Goal: Task Accomplishment & Management: Use online tool/utility

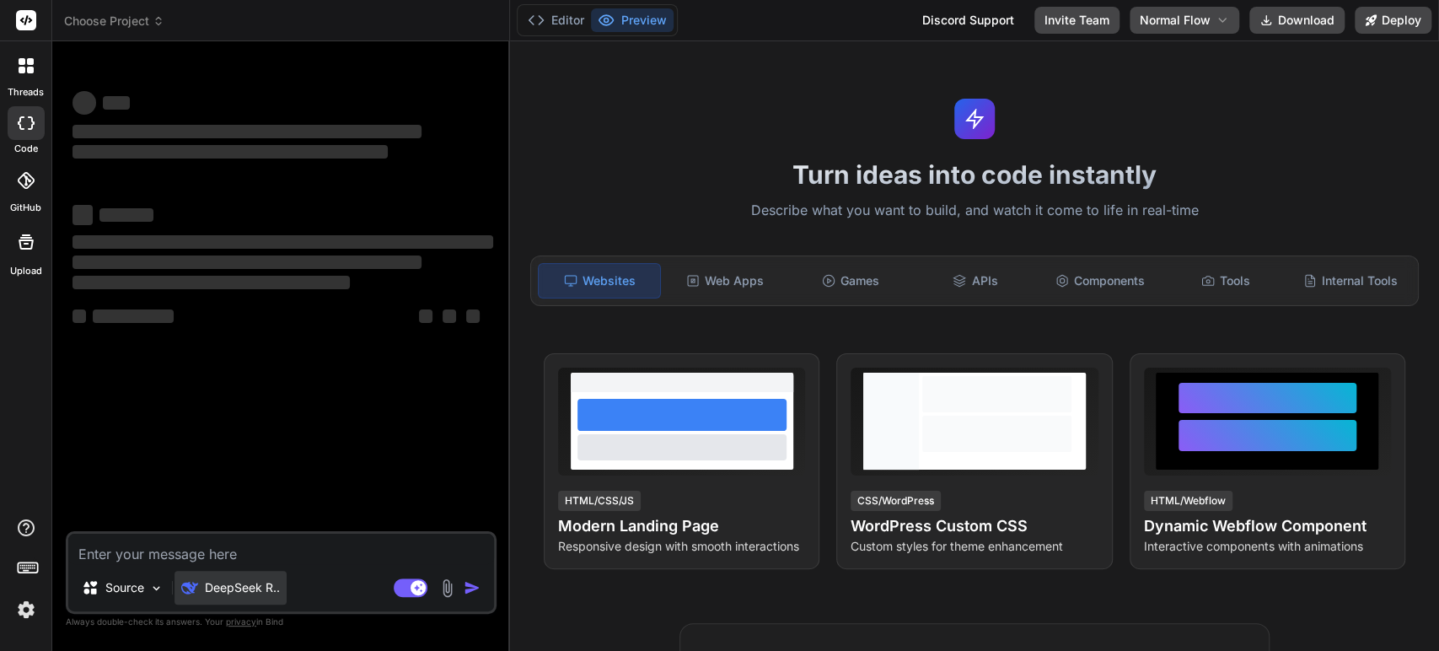
click at [236, 593] on p "DeepSeek R.." at bounding box center [242, 587] width 75 height 17
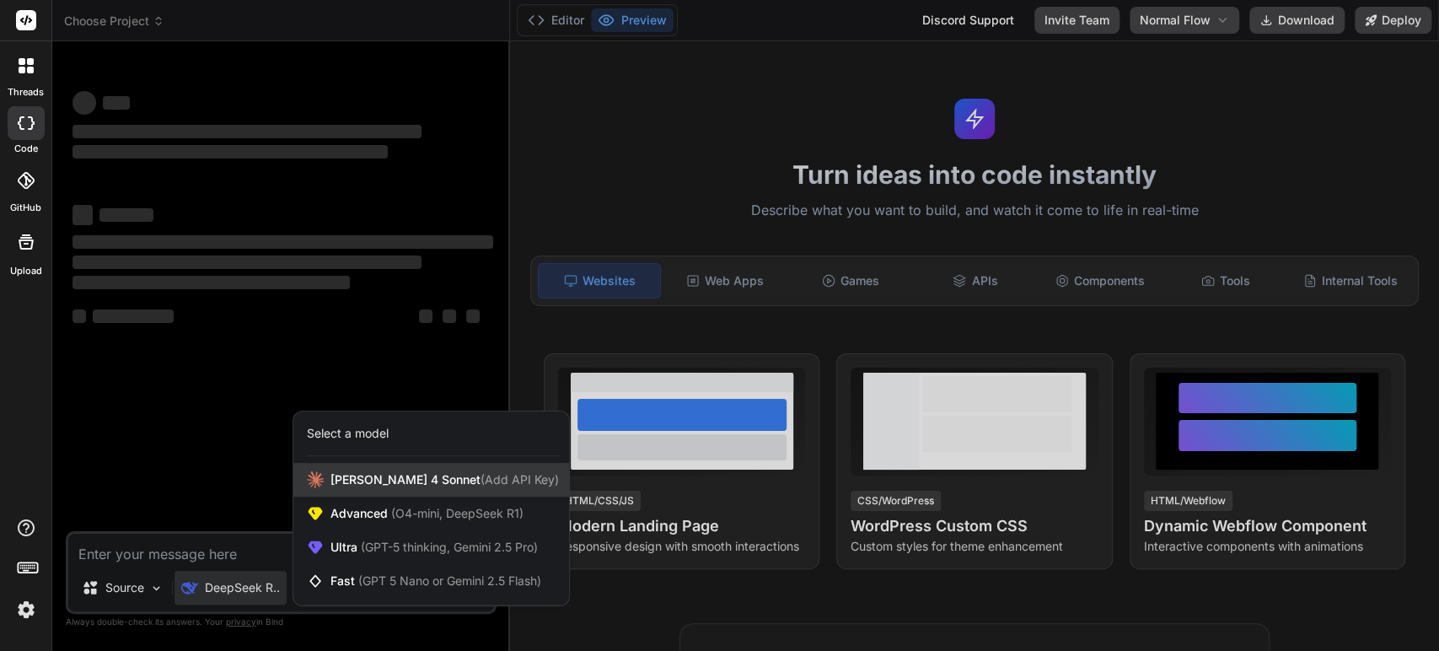
click at [364, 483] on span "[PERSON_NAME] 4 Sonnet (Add API Key)" at bounding box center [445, 479] width 229 height 17
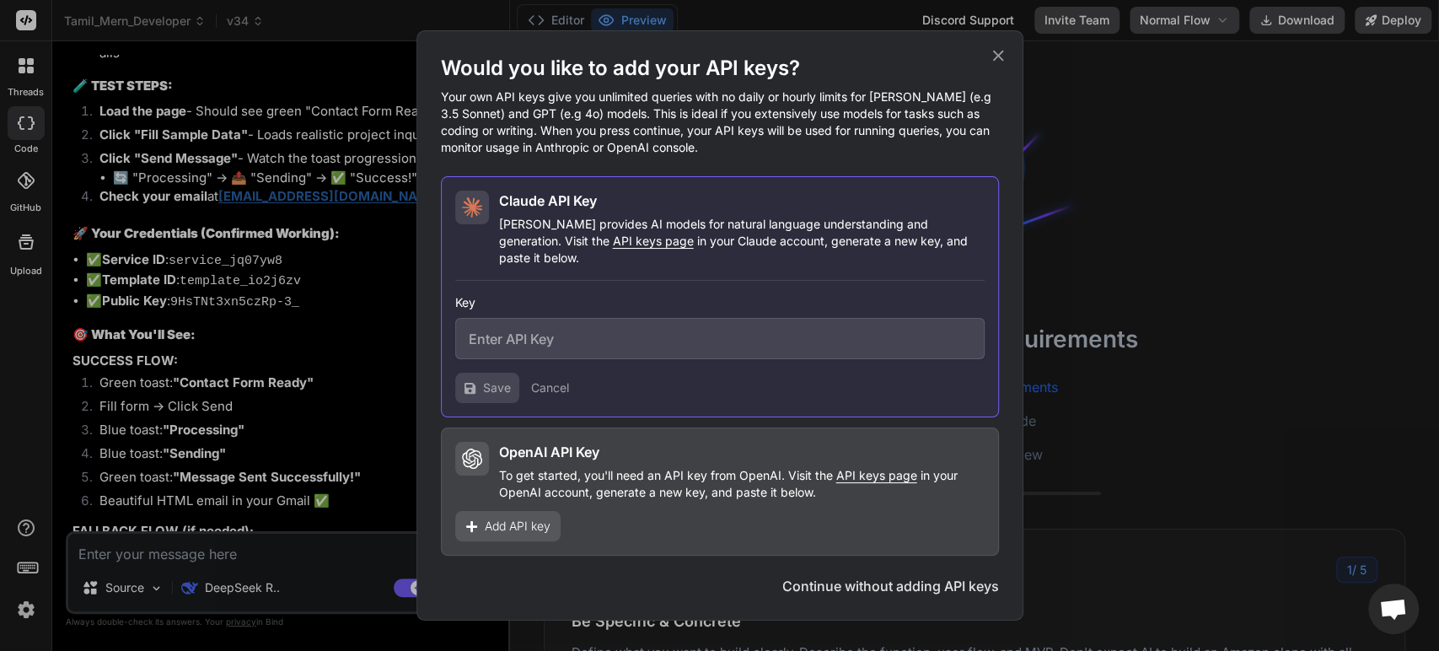
scroll to position [4415, 0]
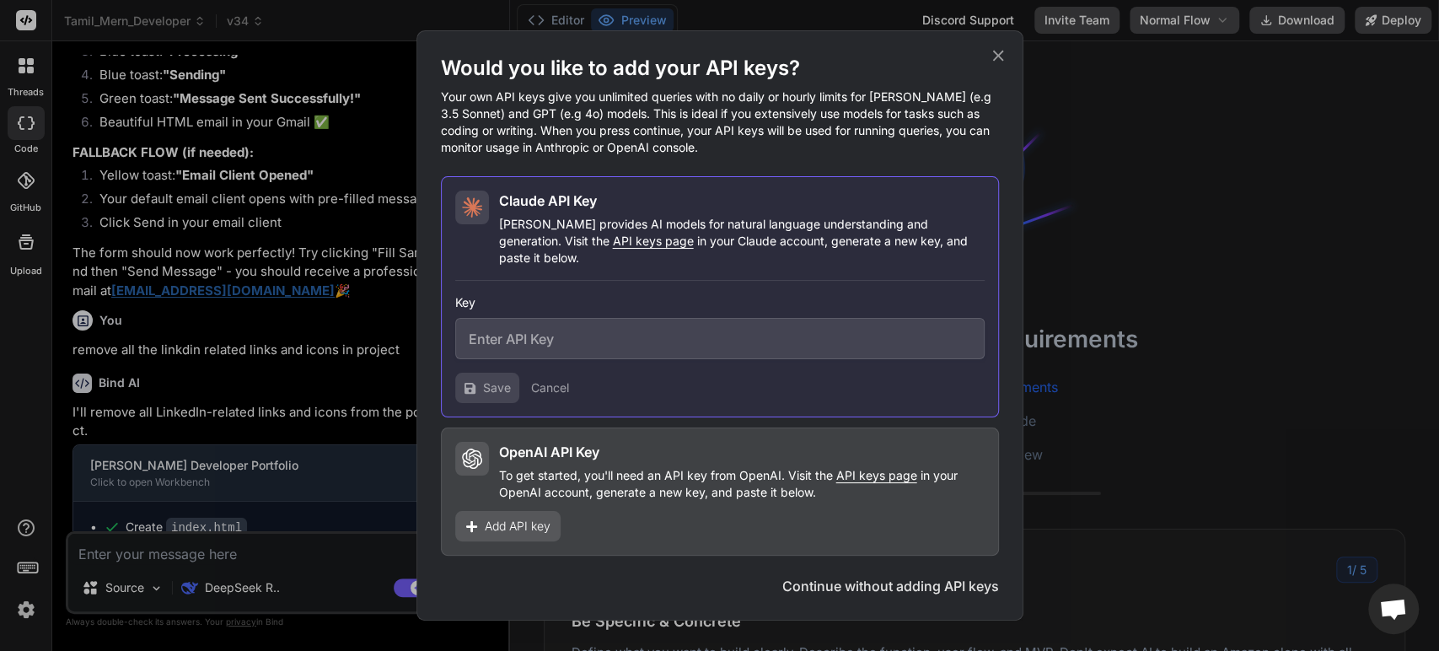
click at [996, 59] on icon at bounding box center [998, 55] width 19 height 19
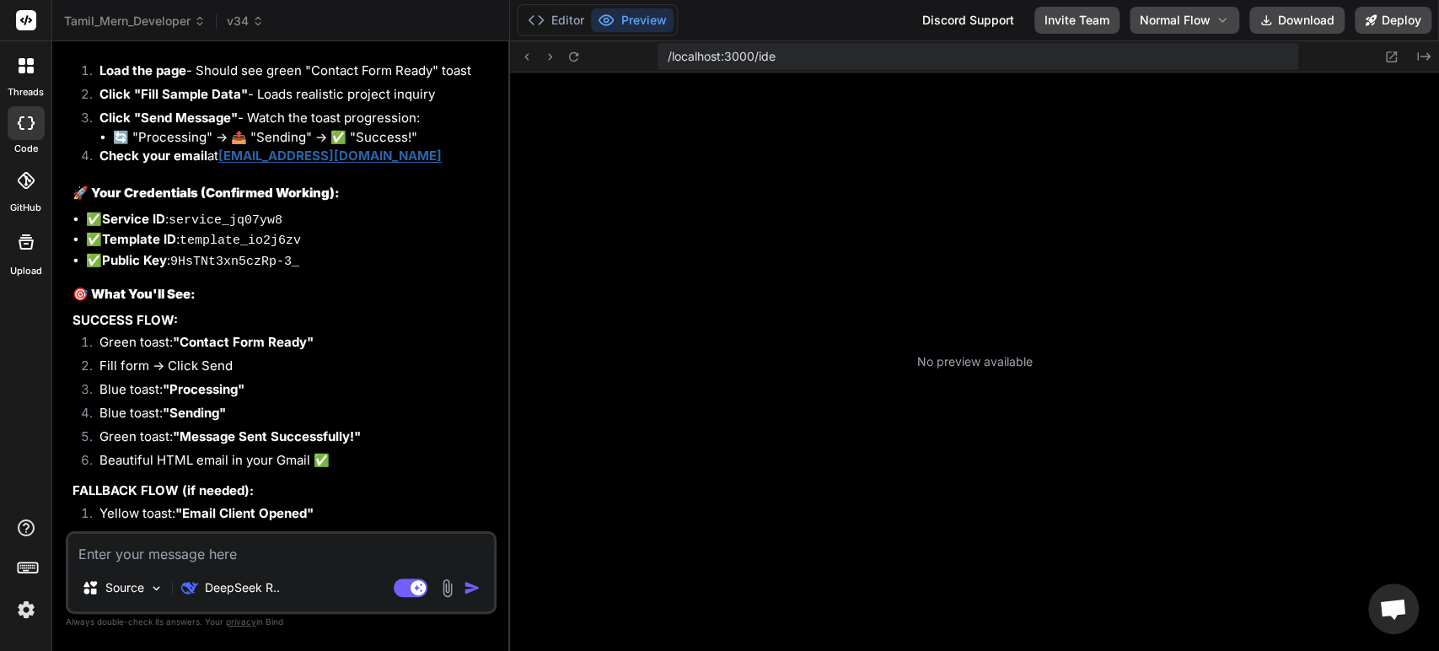
scroll to position [472, 0]
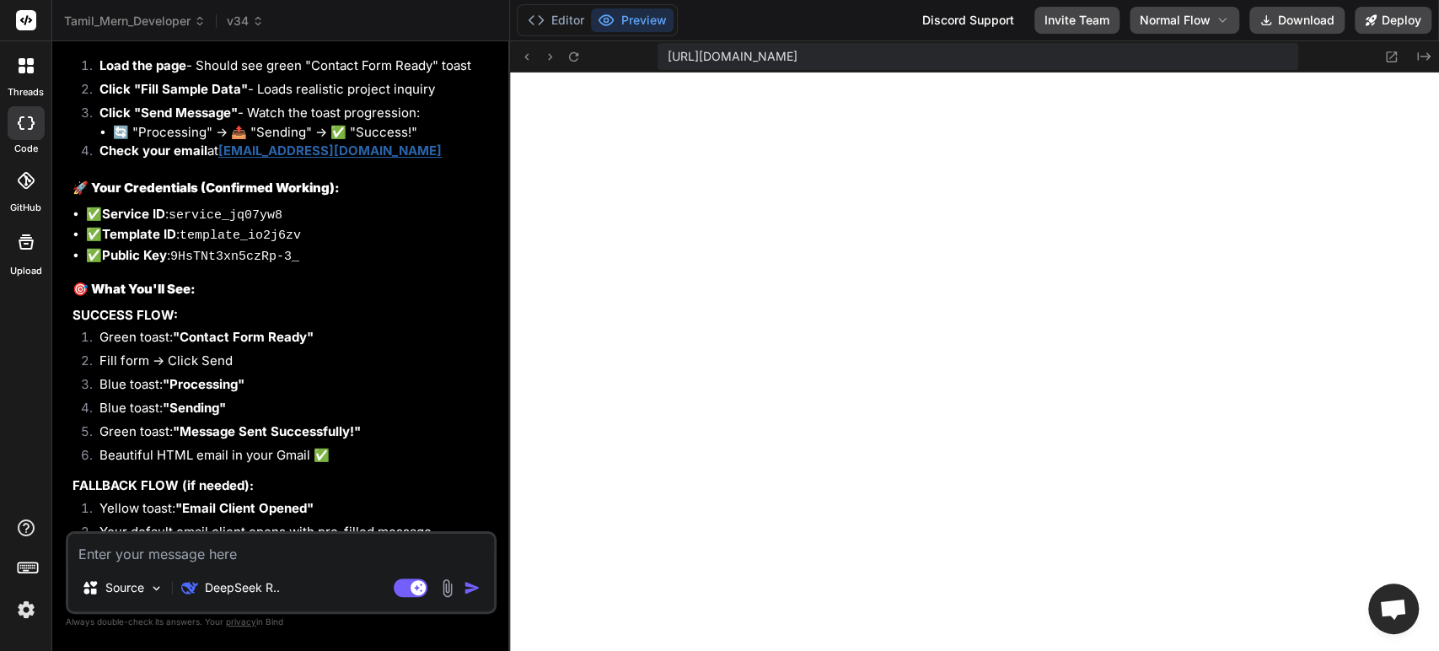
type textarea "x"
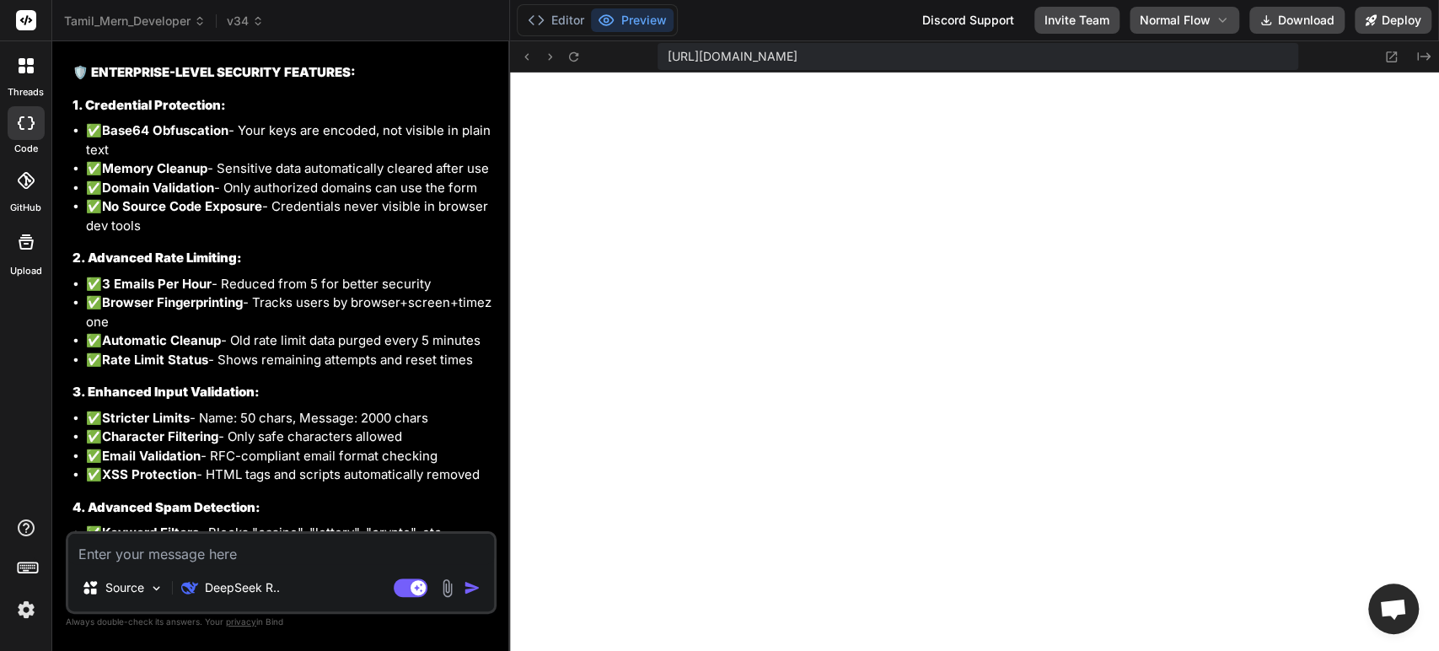
scroll to position [502, 0]
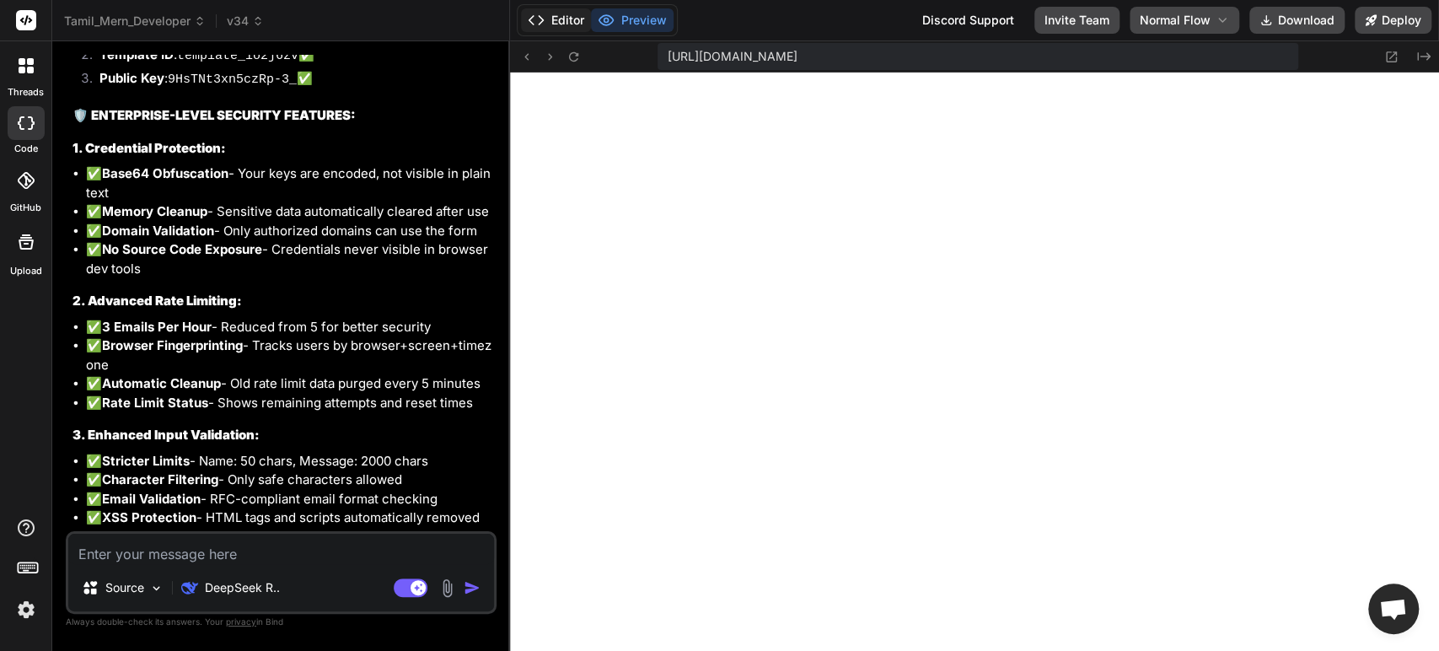
click at [553, 22] on button "Editor" at bounding box center [556, 20] width 70 height 24
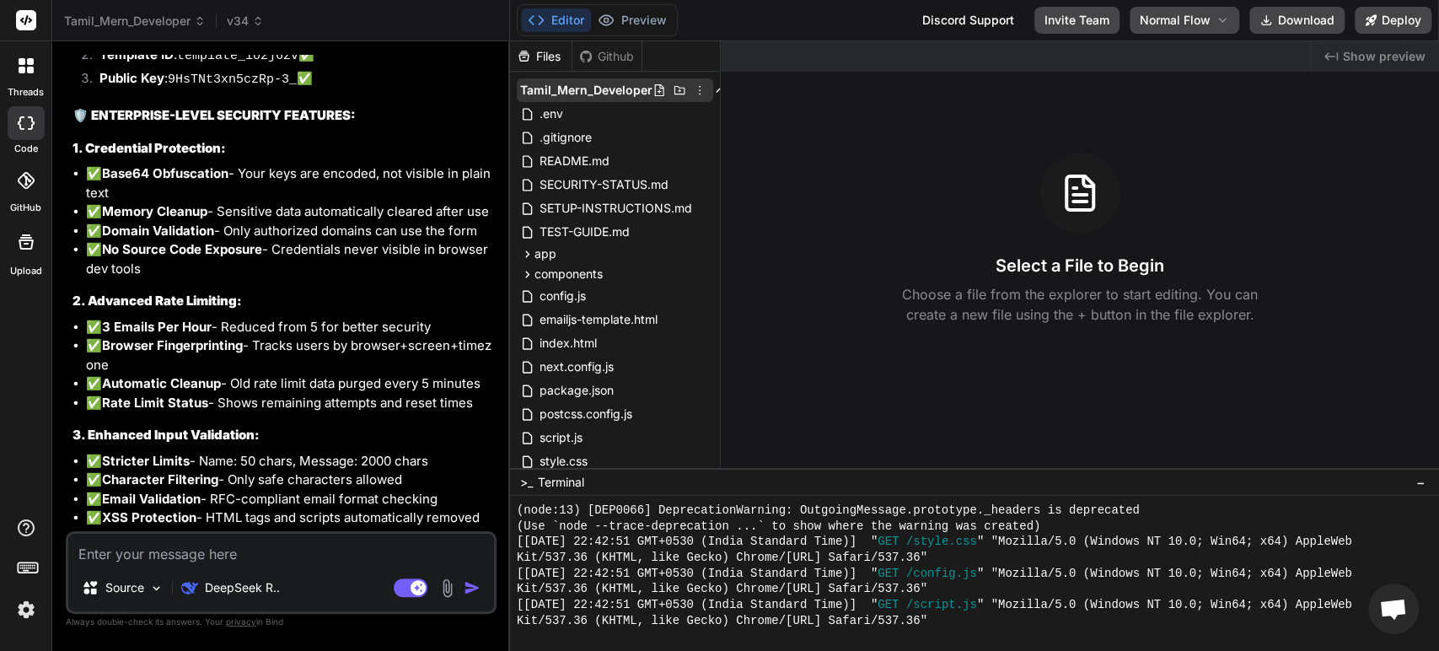
click at [696, 86] on icon at bounding box center [699, 89] width 13 height 13
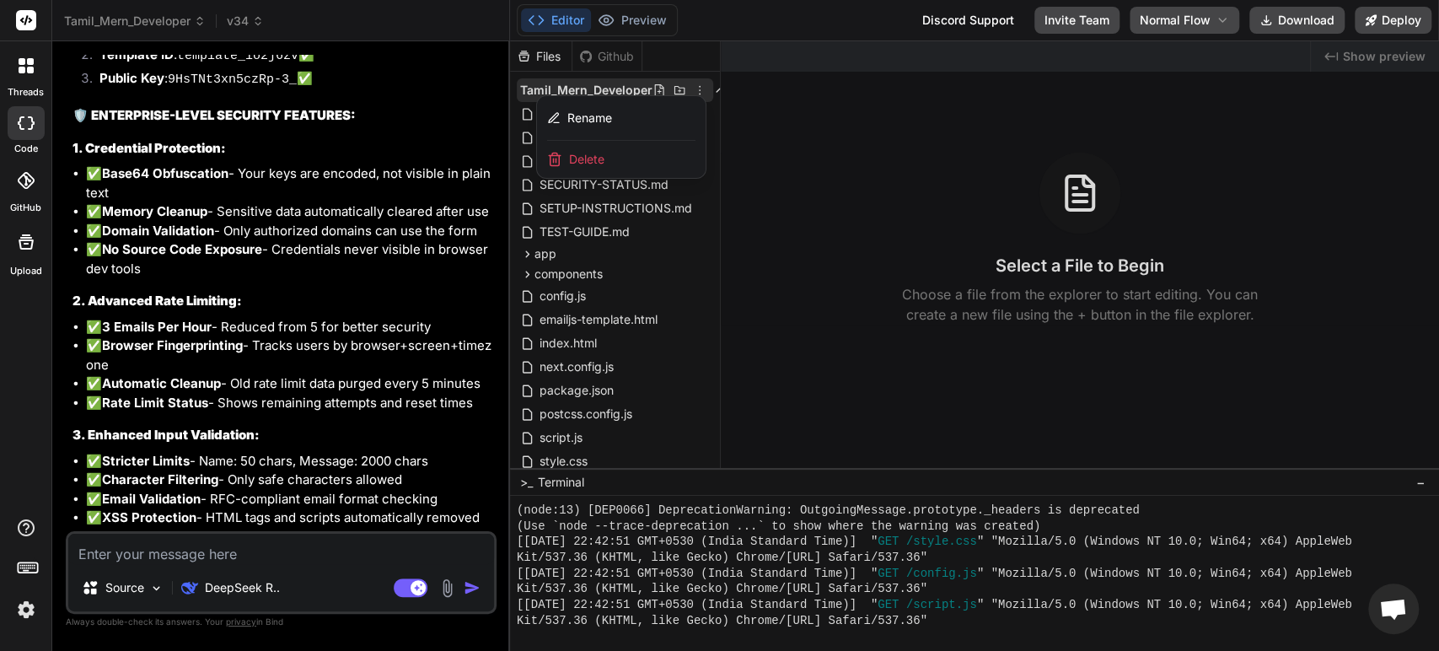
click at [695, 83] on div at bounding box center [974, 346] width 929 height 610
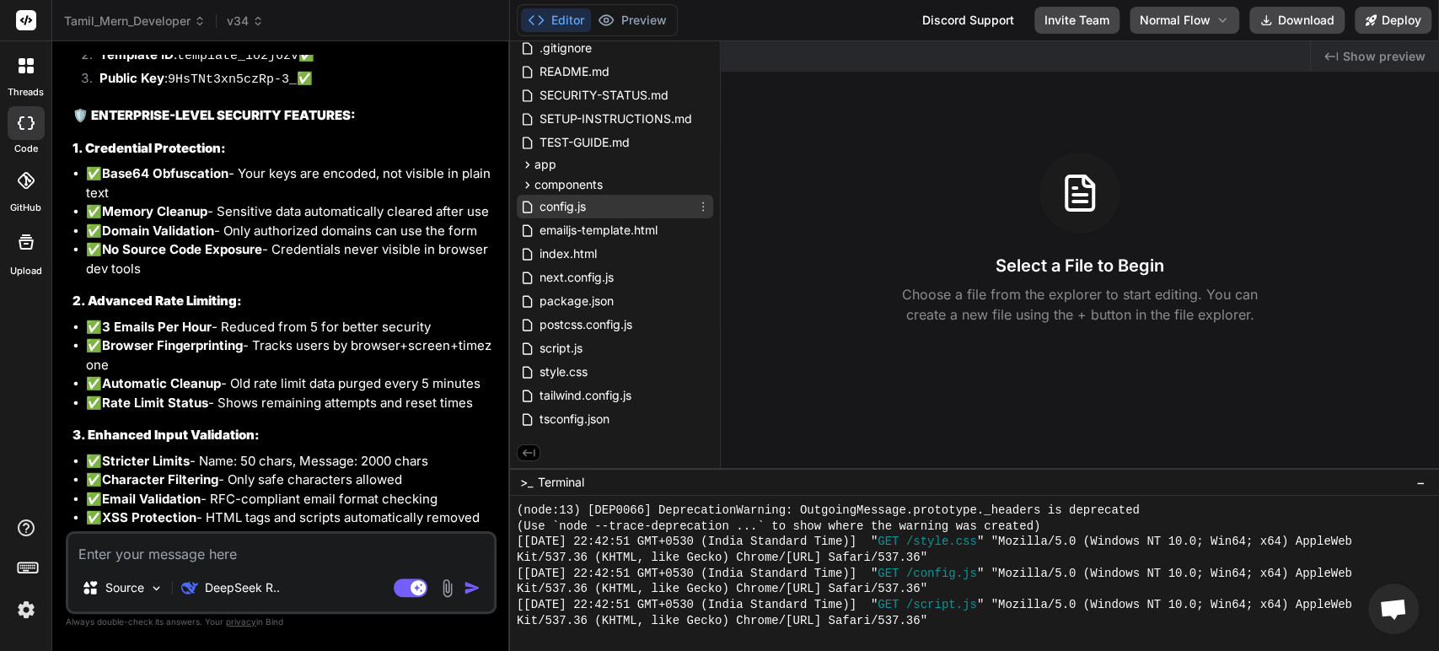
scroll to position [0, 0]
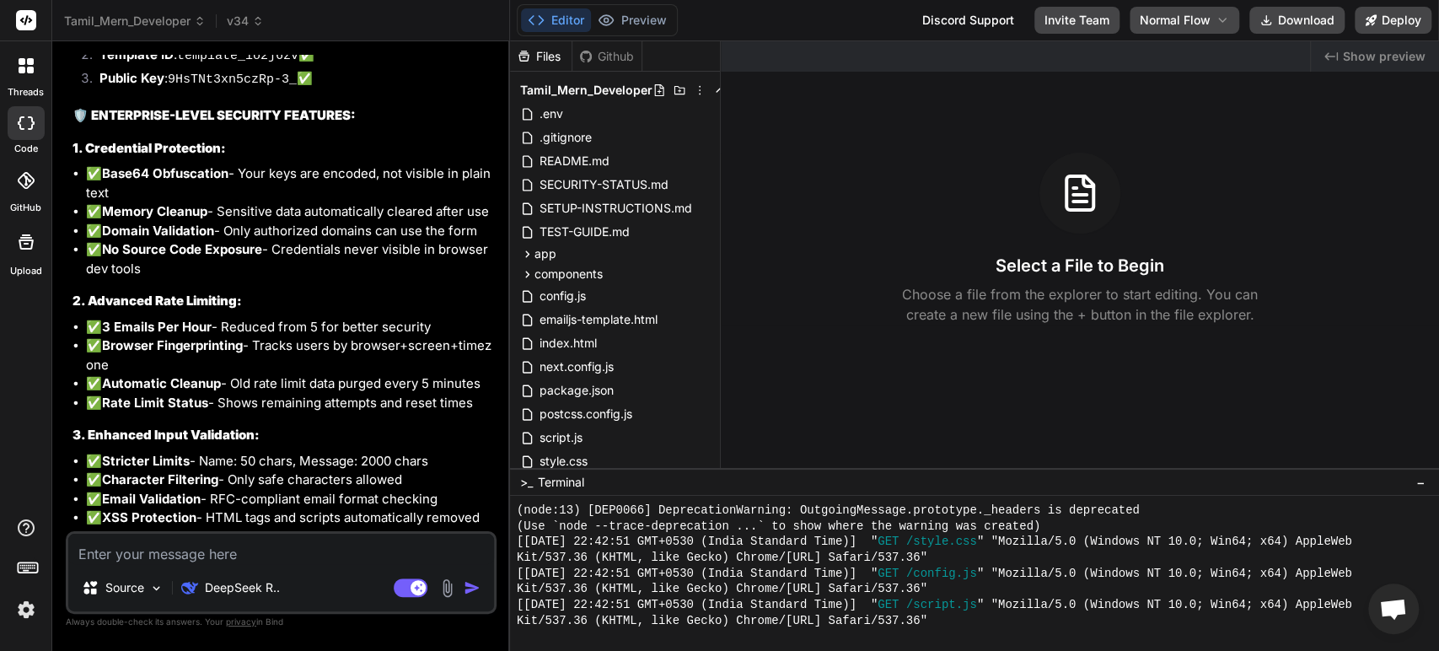
click at [619, 56] on div "Github" at bounding box center [607, 56] width 69 height 17
click at [549, 57] on div "Files" at bounding box center [541, 56] width 62 height 17
click at [605, 53] on div "Github" at bounding box center [607, 56] width 69 height 17
click at [614, 56] on div "Github" at bounding box center [607, 56] width 69 height 17
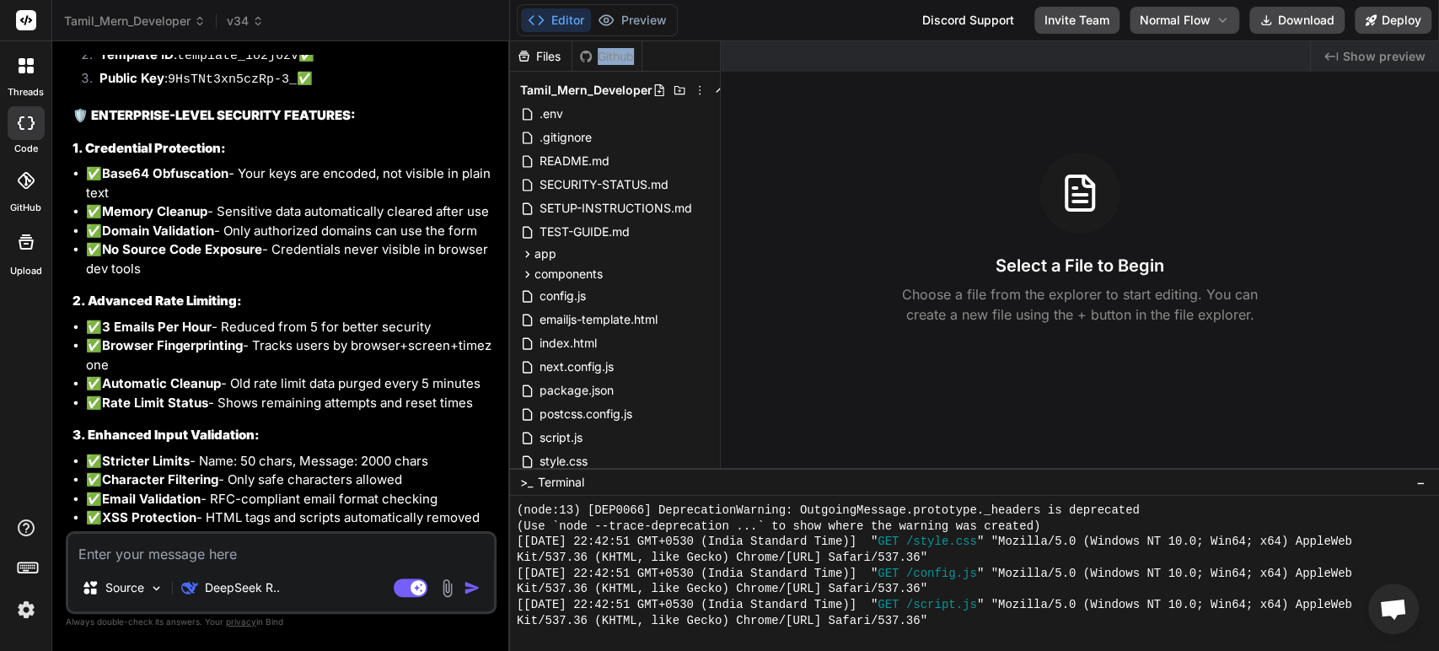
click at [614, 56] on div "Github" at bounding box center [607, 56] width 69 height 17
click at [546, 55] on div "Files" at bounding box center [541, 56] width 62 height 17
click at [699, 89] on icon at bounding box center [700, 90] width 2 height 9
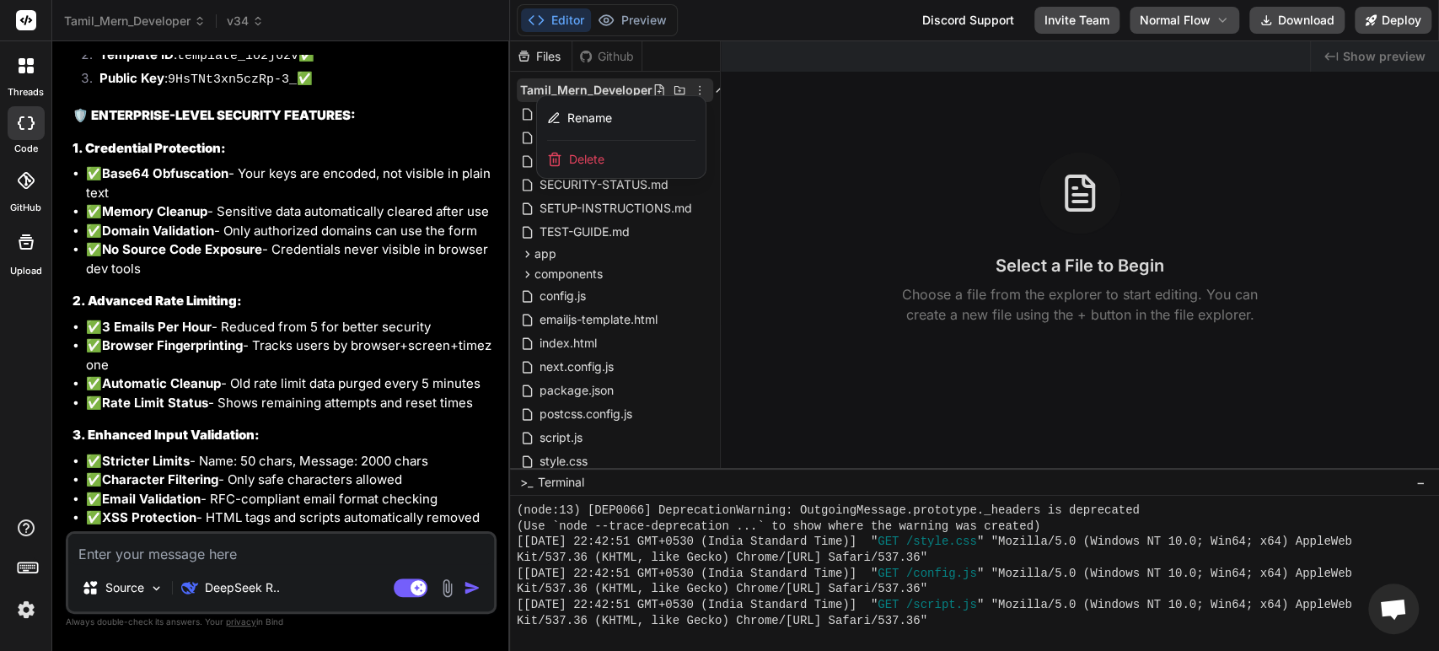
click at [791, 250] on div at bounding box center [974, 346] width 929 height 610
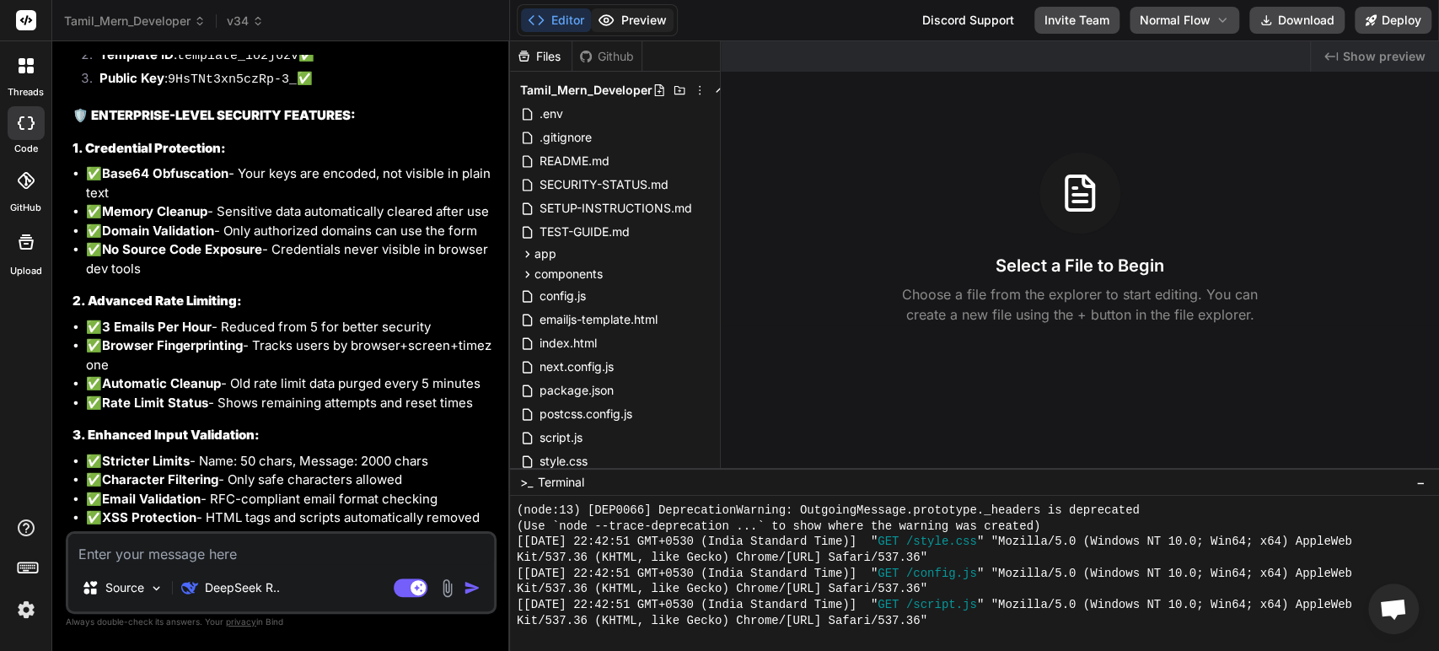
click at [640, 21] on button "Preview" at bounding box center [632, 20] width 83 height 24
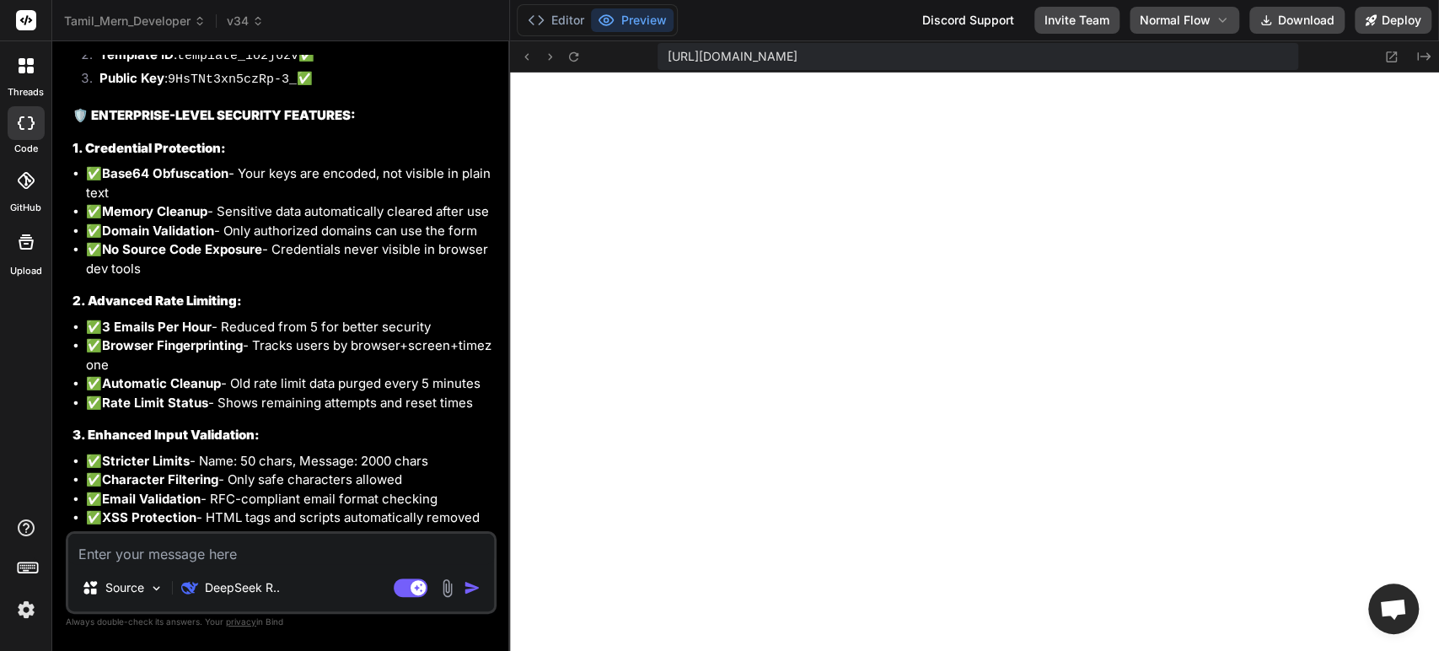
scroll to position [425, 0]
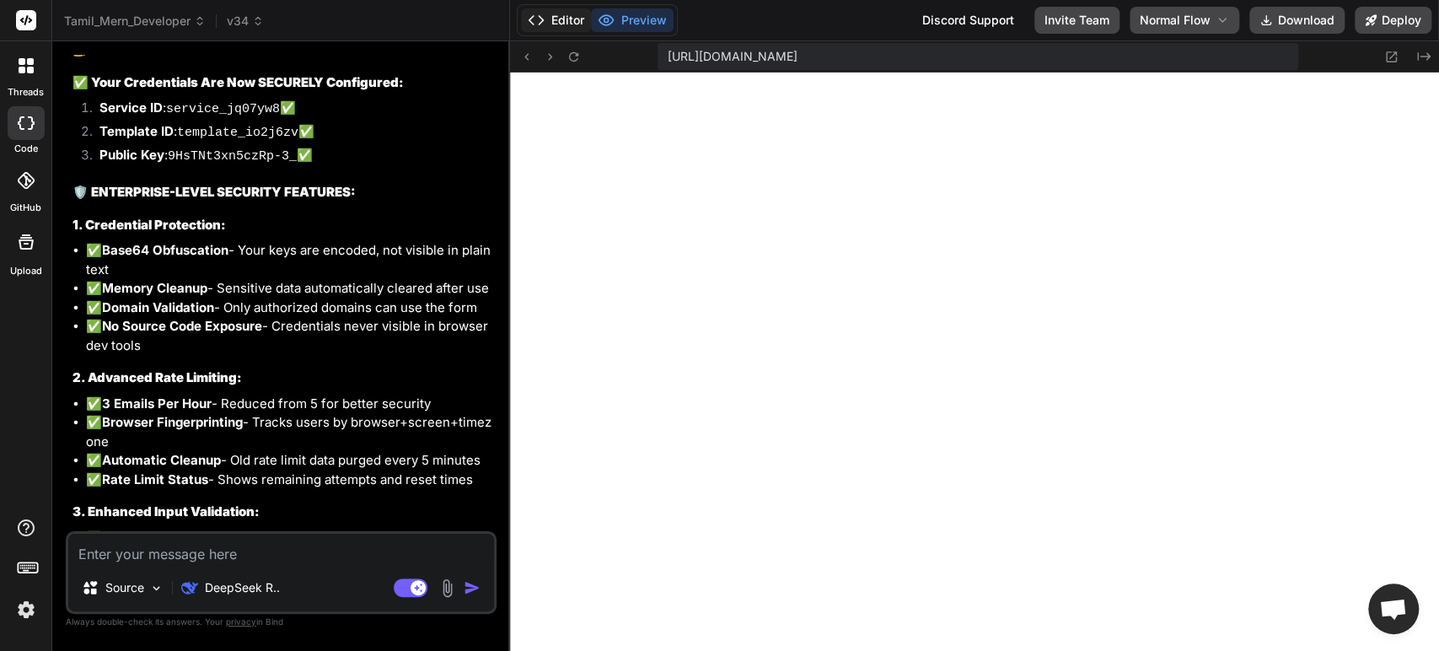
click at [569, 22] on button "Editor" at bounding box center [556, 20] width 70 height 24
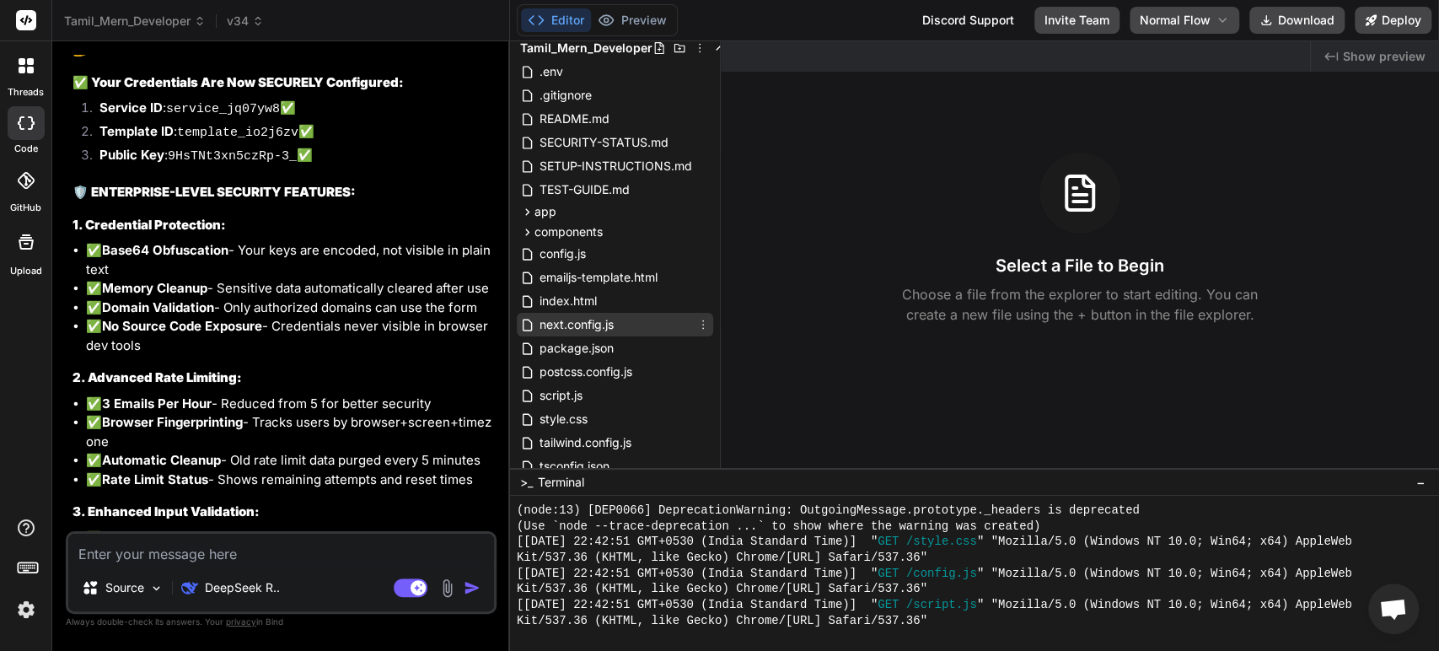
scroll to position [16, 0]
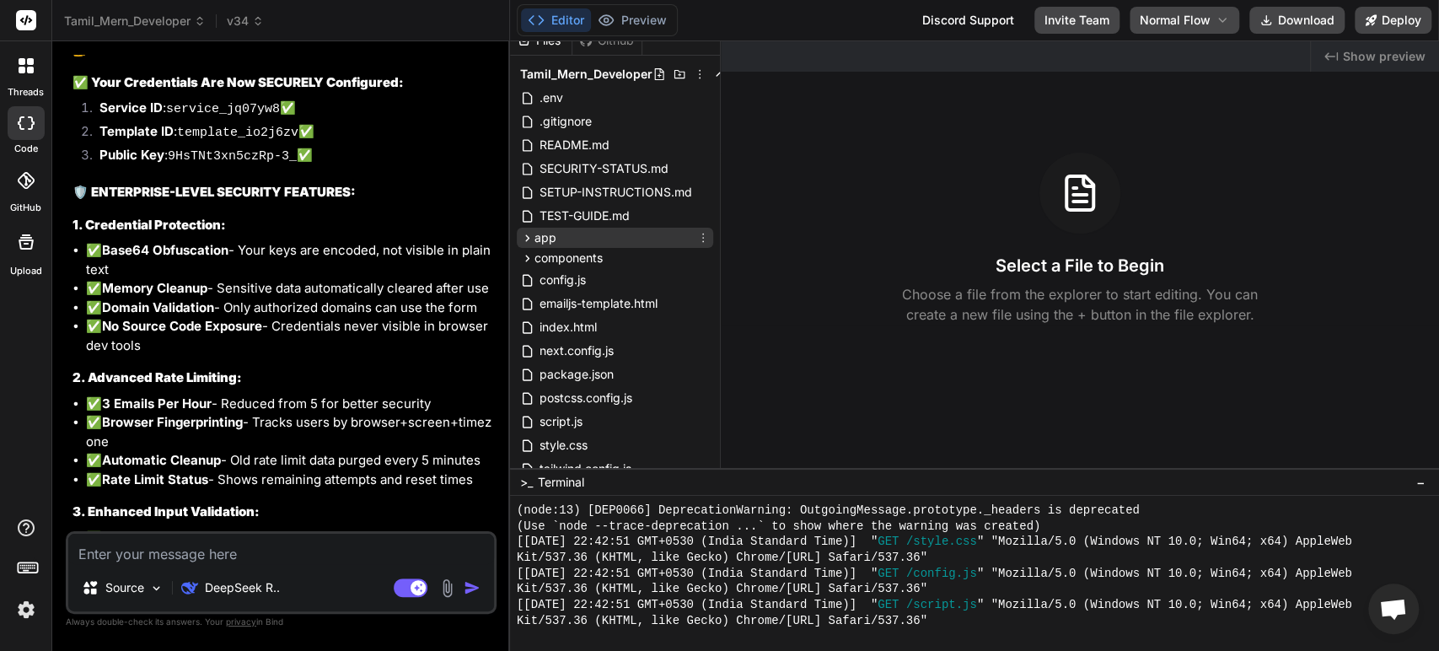
click at [562, 239] on div "app" at bounding box center [615, 238] width 196 height 20
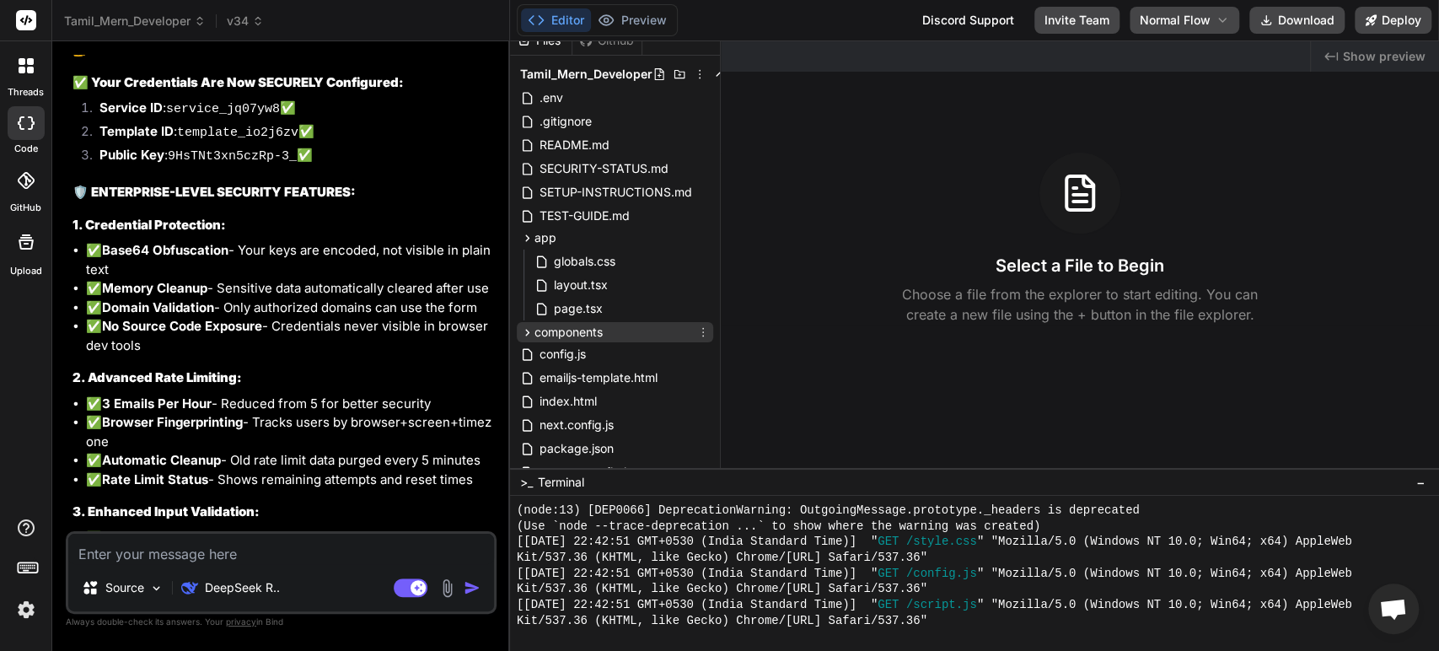
click at [587, 329] on span "components" at bounding box center [569, 332] width 68 height 17
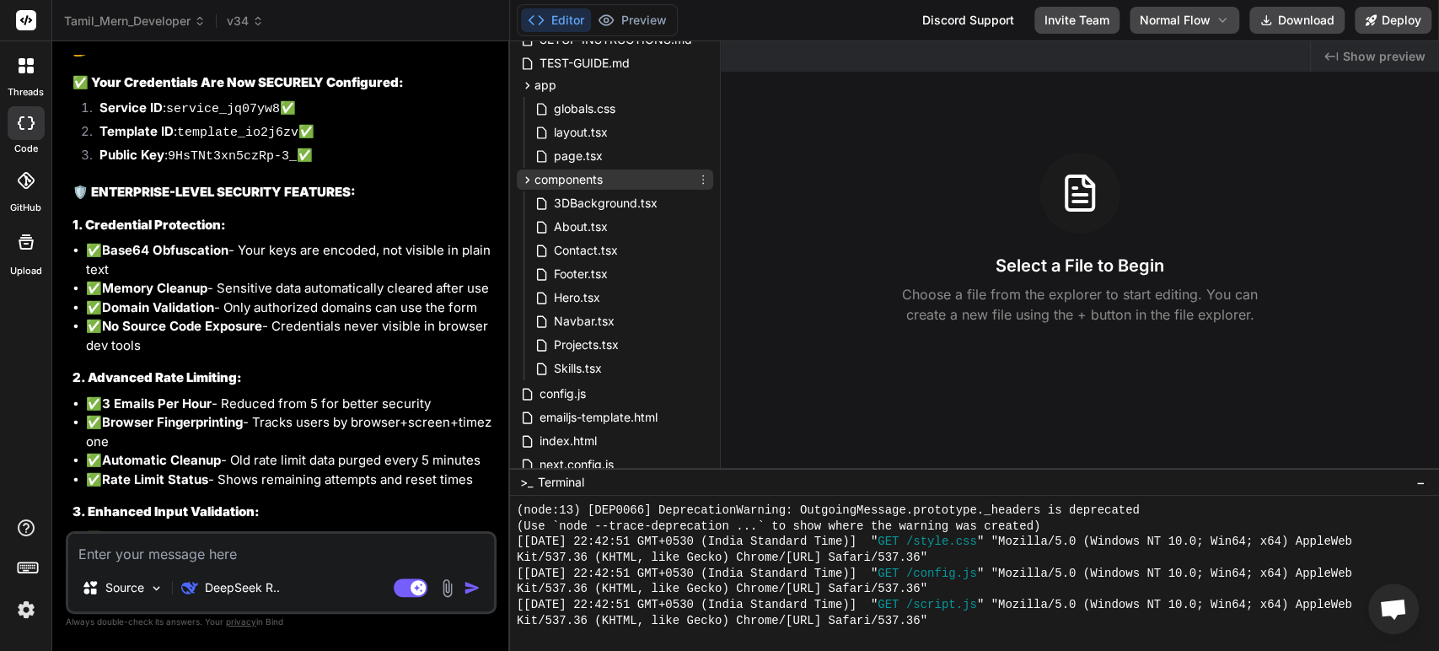
scroll to position [177, 0]
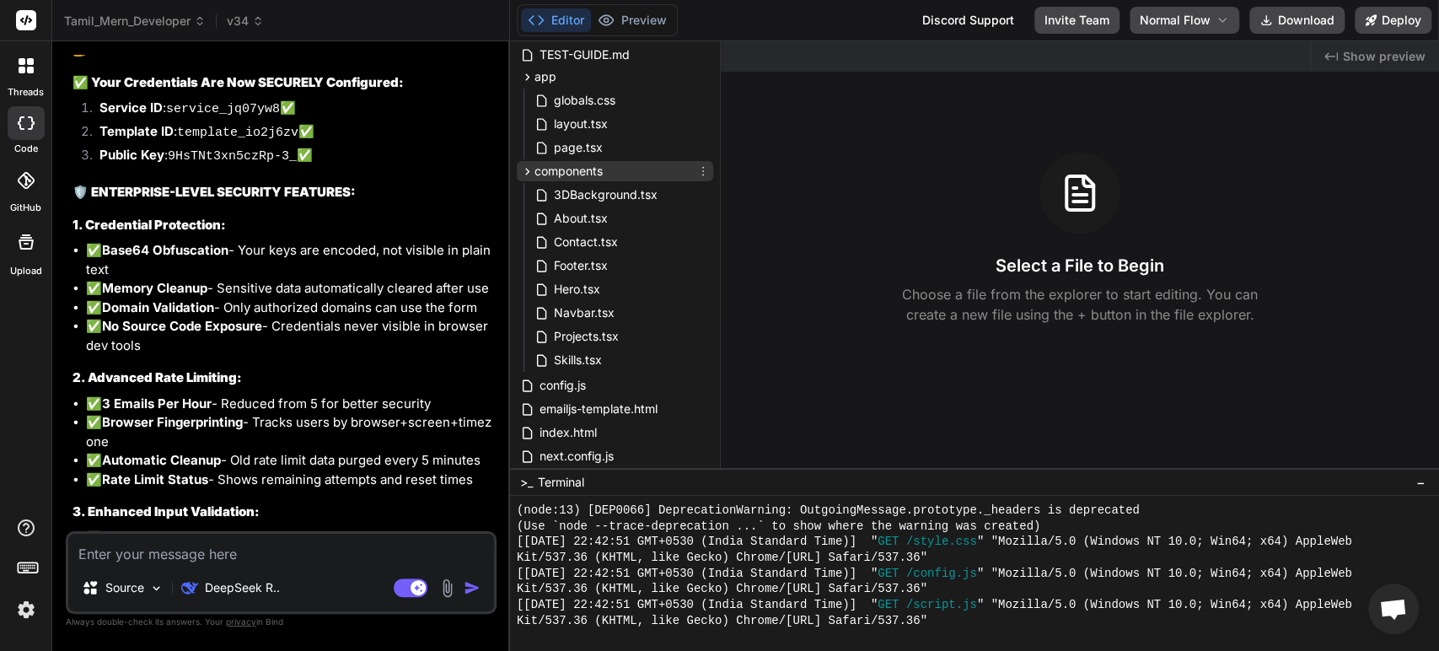
click at [557, 169] on span "components" at bounding box center [569, 171] width 68 height 17
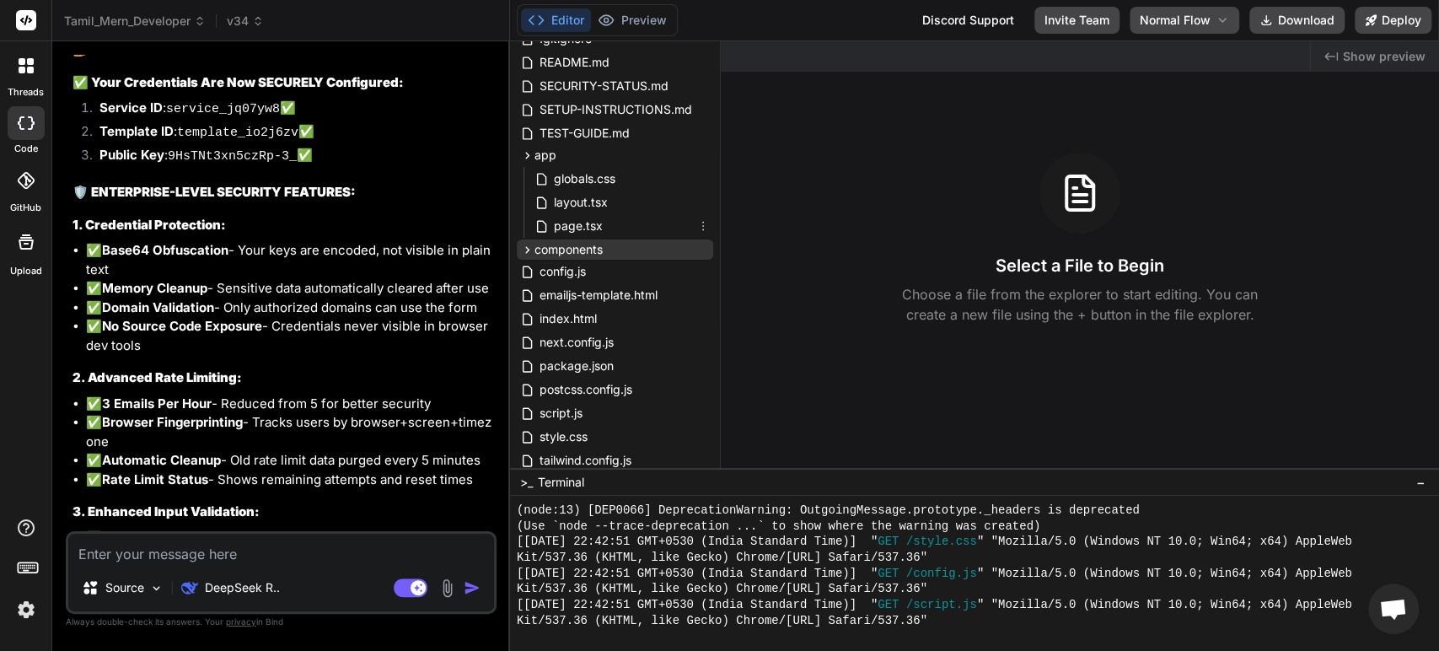
scroll to position [97, 0]
click at [562, 153] on div "app" at bounding box center [615, 157] width 196 height 20
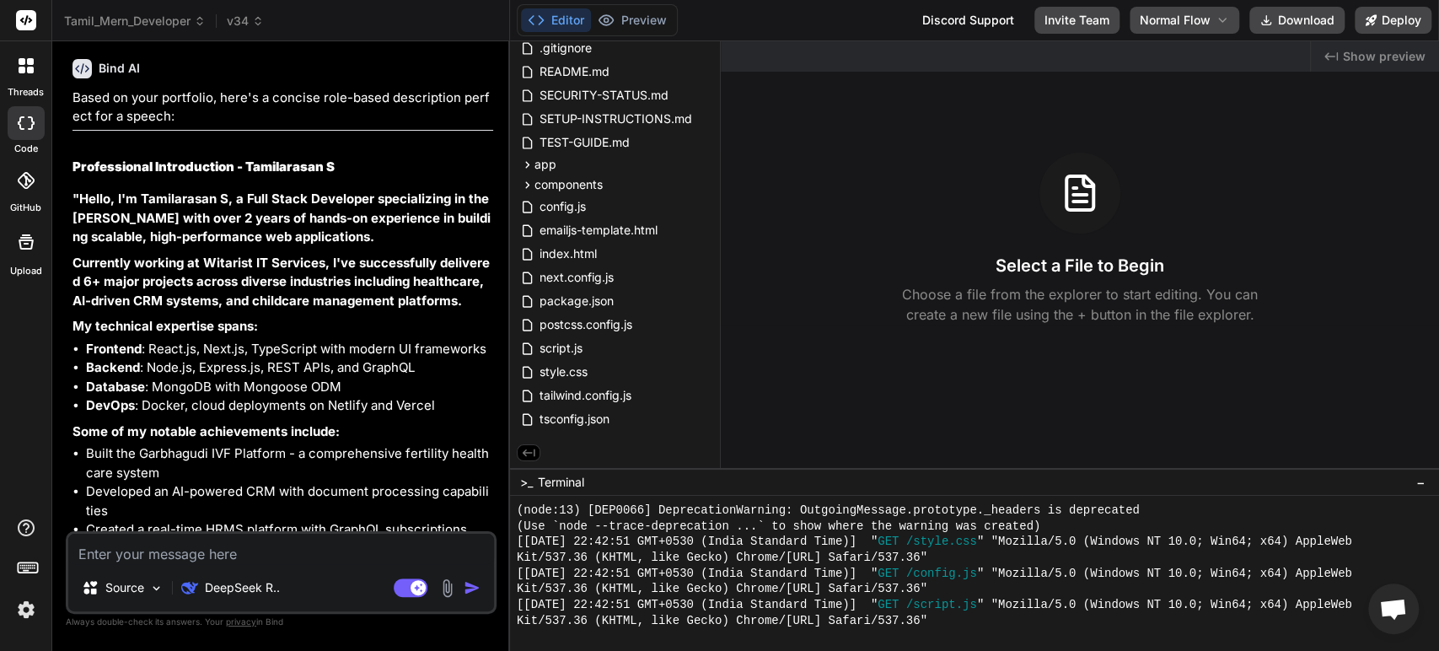
scroll to position [5144, 0]
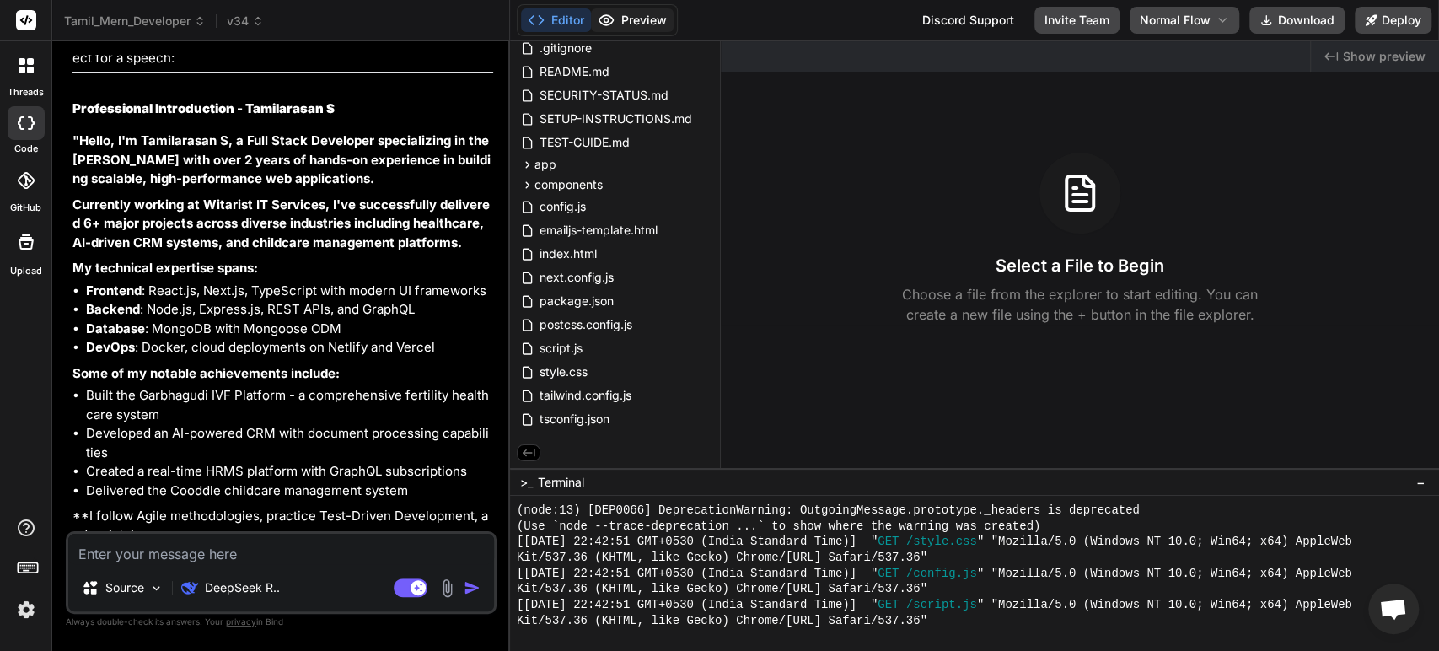
click at [643, 20] on button "Preview" at bounding box center [632, 20] width 83 height 24
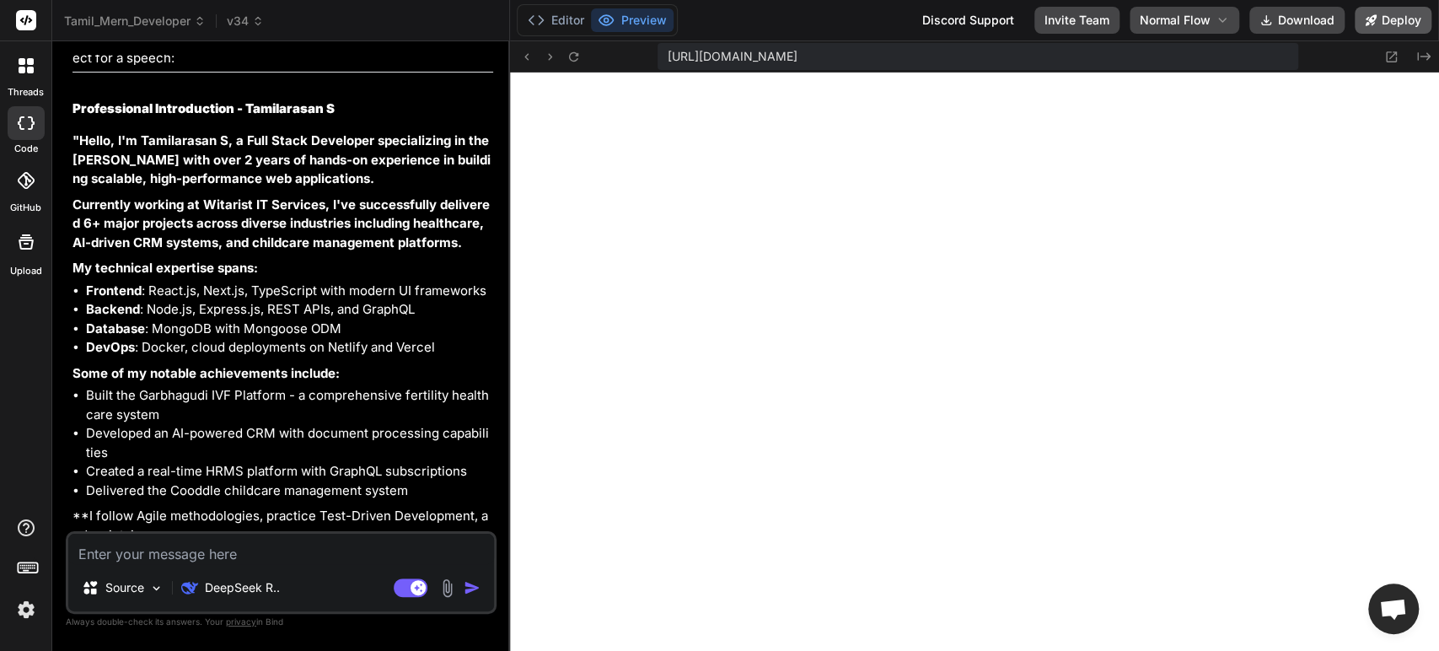
click at [1401, 26] on button "Deploy" at bounding box center [1393, 20] width 77 height 27
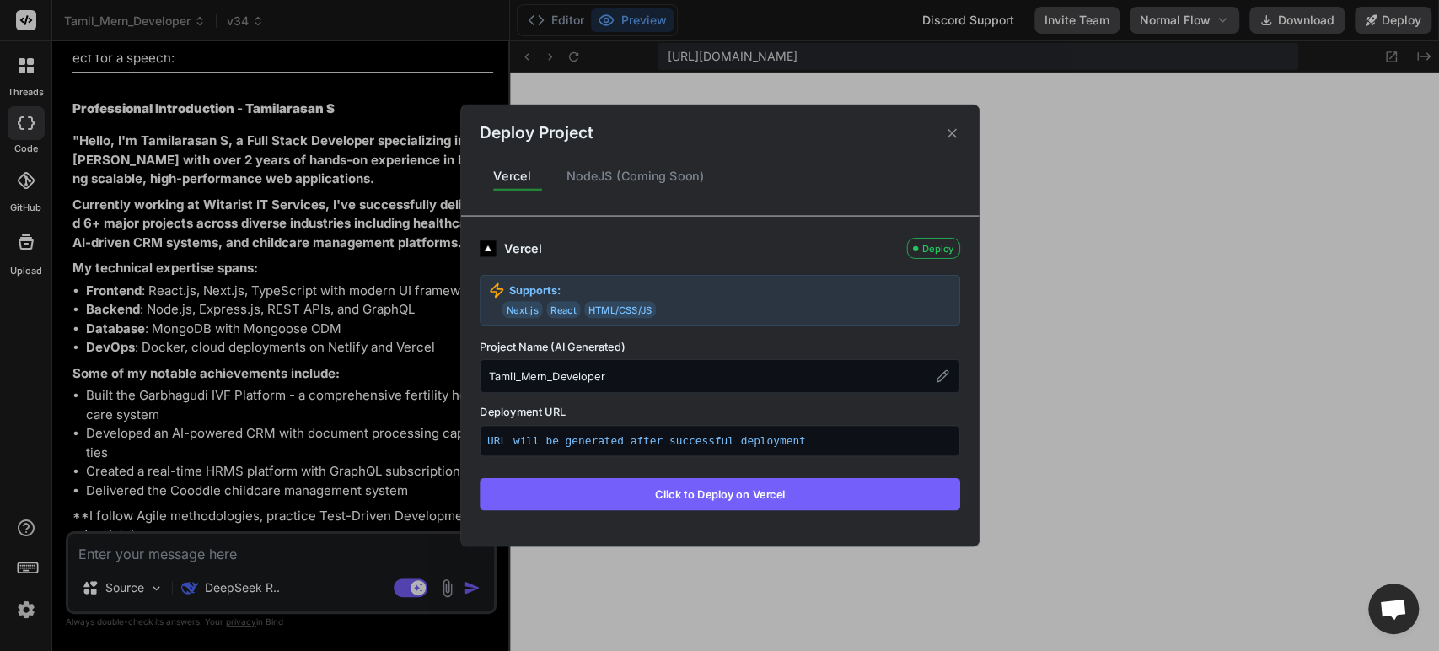
click at [723, 497] on button "Click to Deploy on Vercel" at bounding box center [720, 494] width 481 height 32
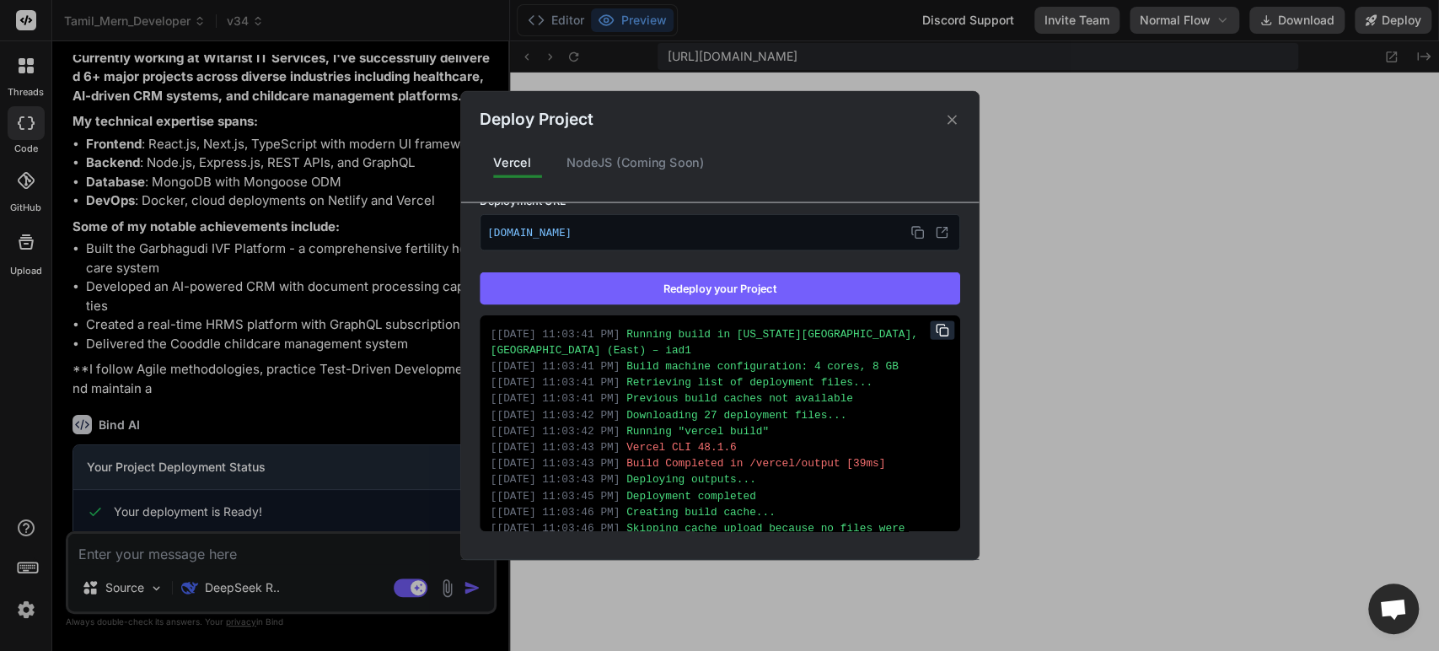
scroll to position [40, 0]
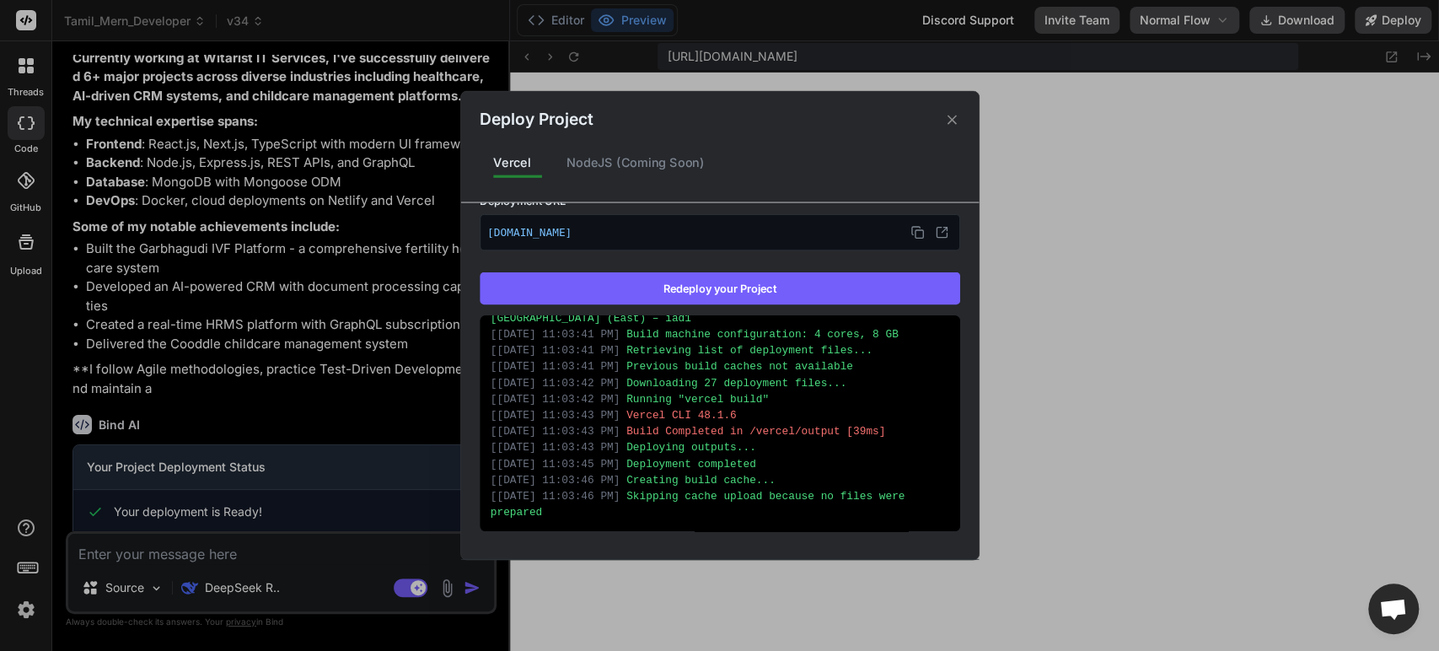
click at [952, 118] on icon at bounding box center [951, 119] width 9 height 9
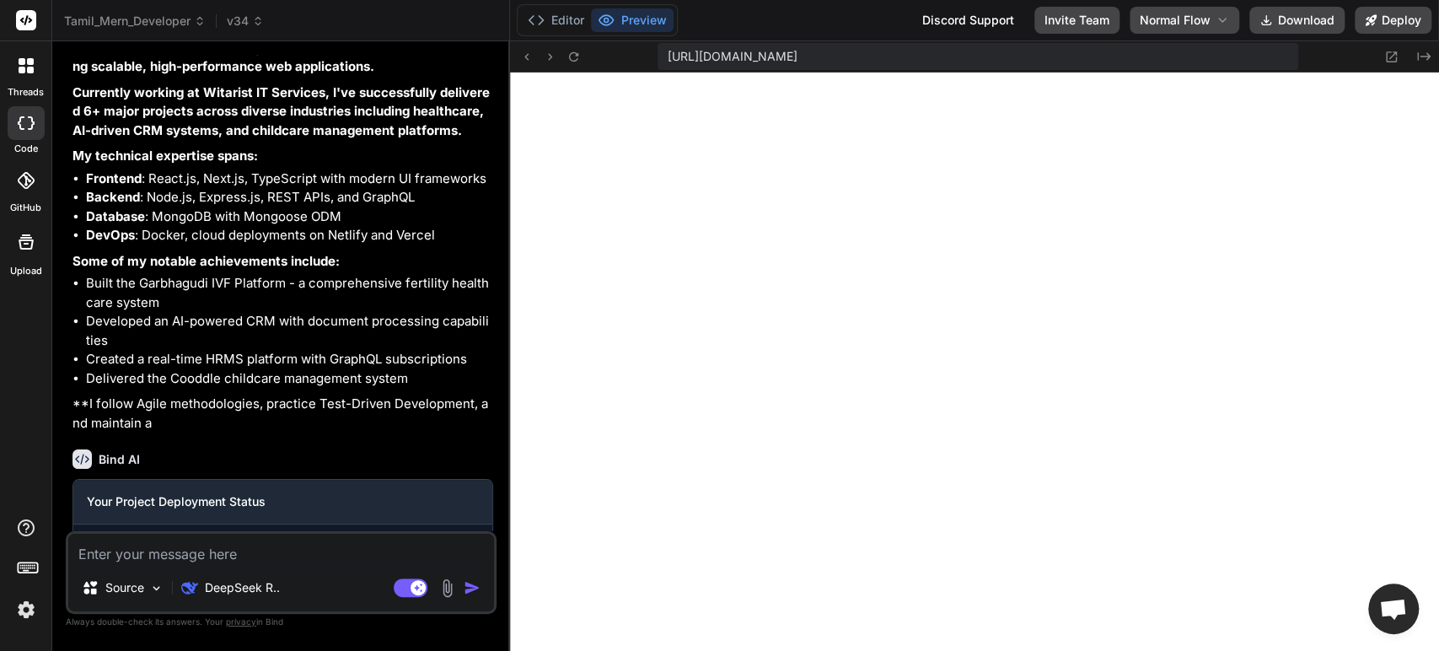
scroll to position [5257, 0]
click at [1396, 17] on button "Deploy" at bounding box center [1393, 20] width 77 height 27
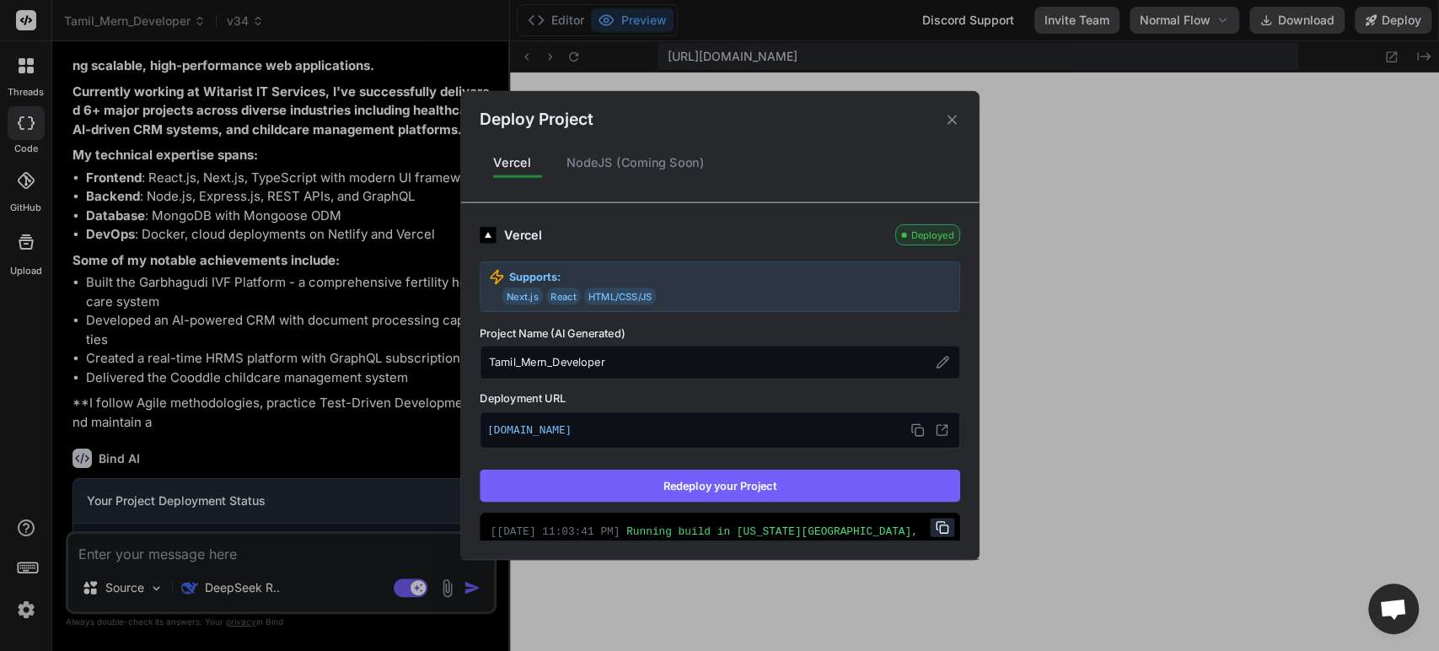
click at [951, 121] on icon at bounding box center [952, 119] width 16 height 16
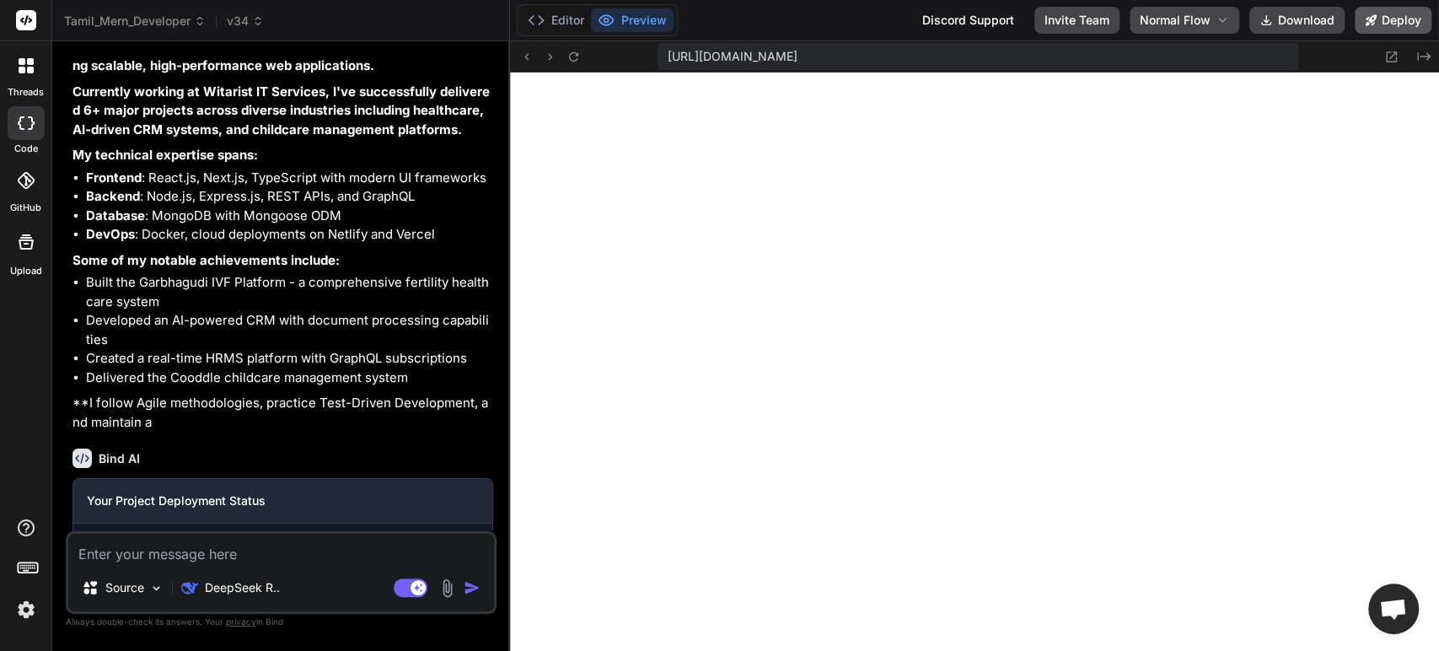
click at [1391, 19] on button "Deploy" at bounding box center [1393, 20] width 77 height 27
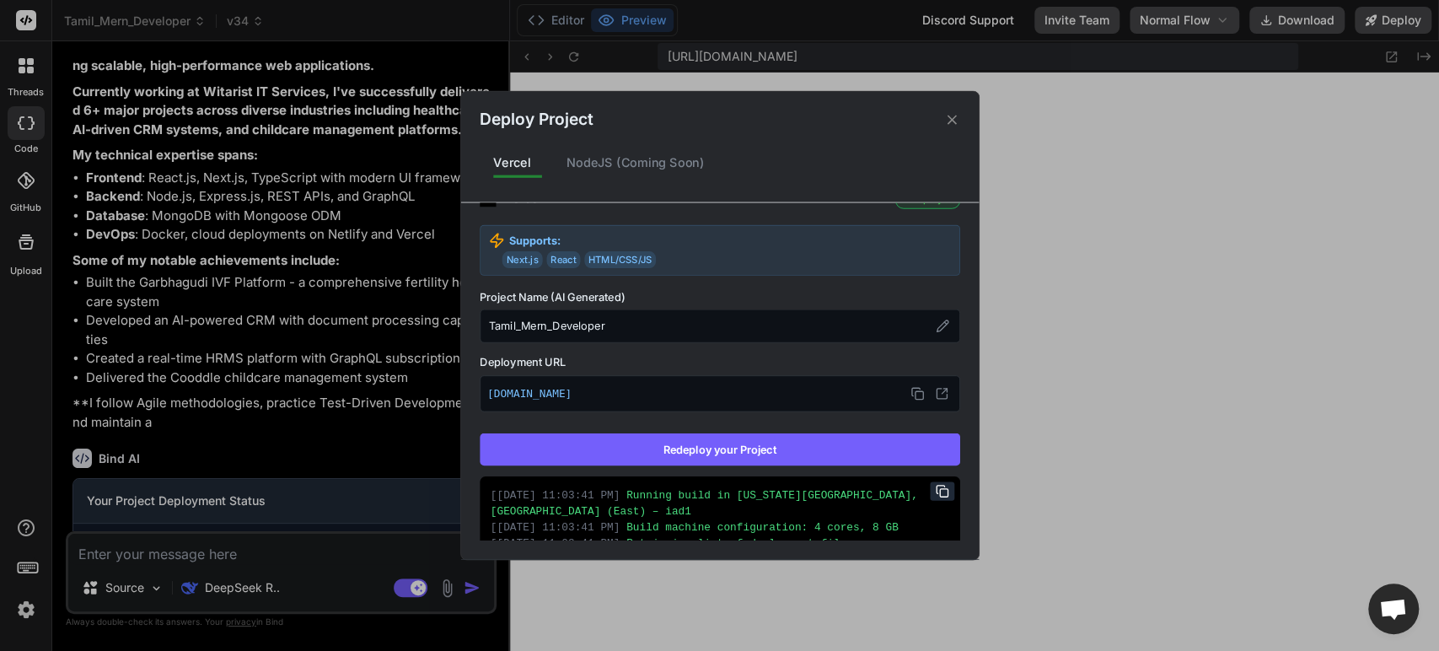
scroll to position [54, 0]
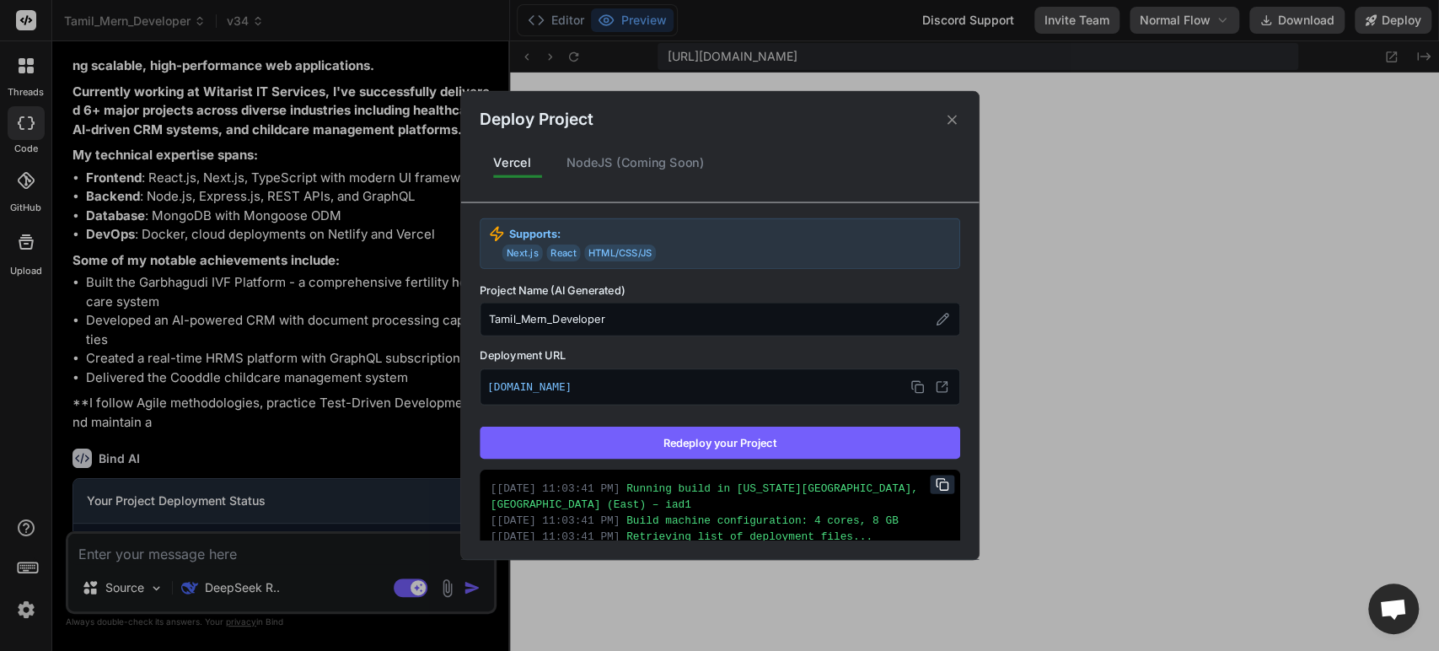
click at [714, 442] on button "Redeploy your Project" at bounding box center [720, 443] width 481 height 32
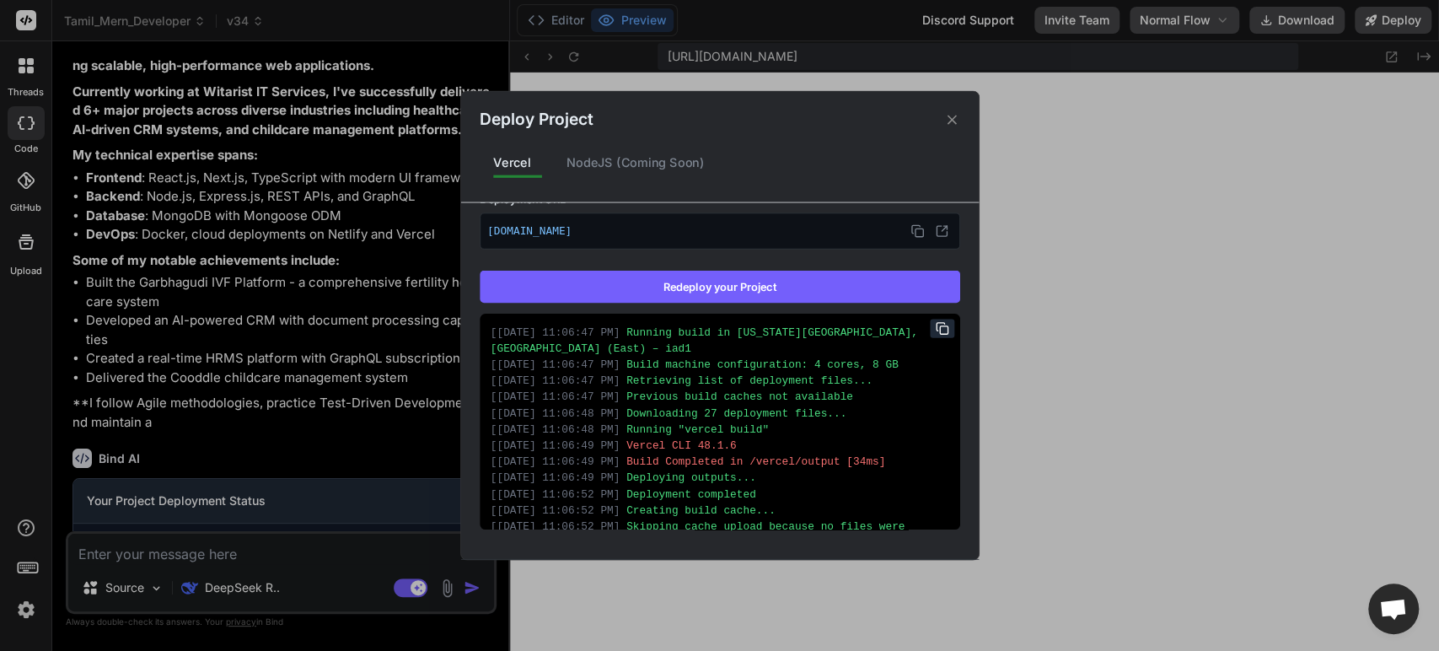
scroll to position [40, 0]
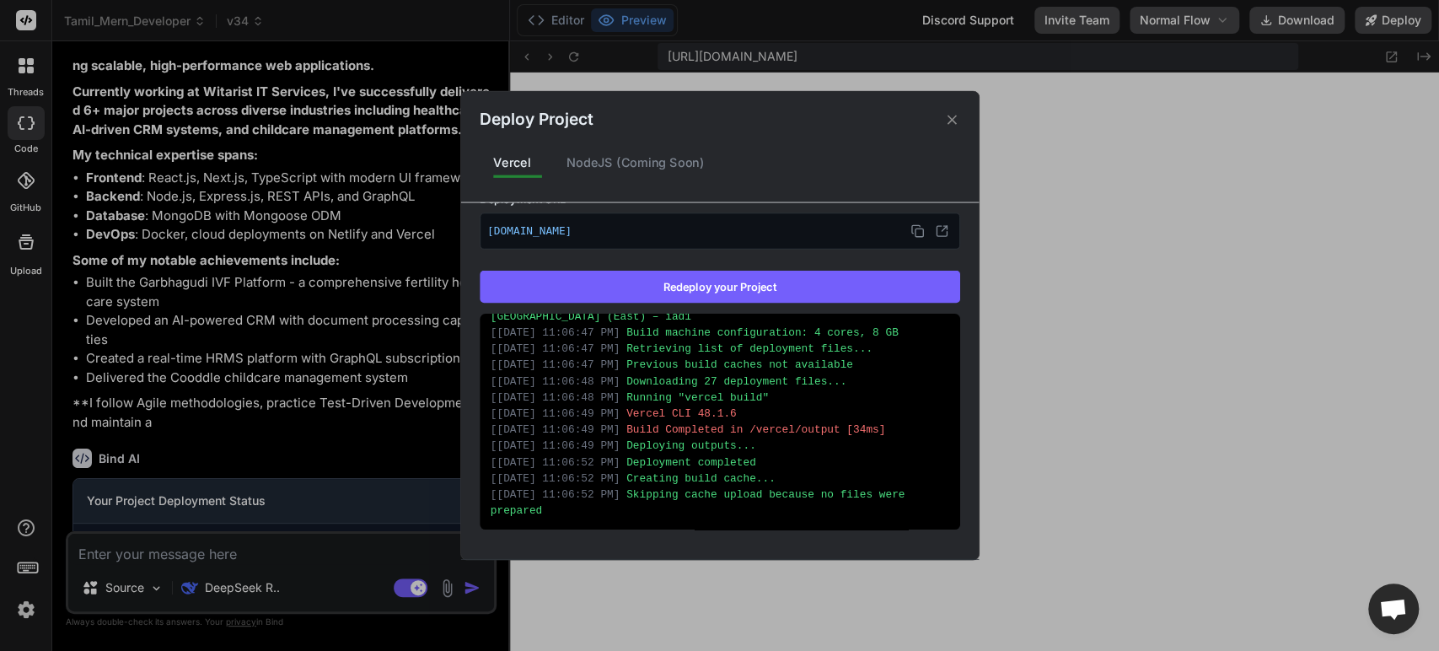
type textarea "x"
click at [956, 121] on icon at bounding box center [952, 119] width 16 height 16
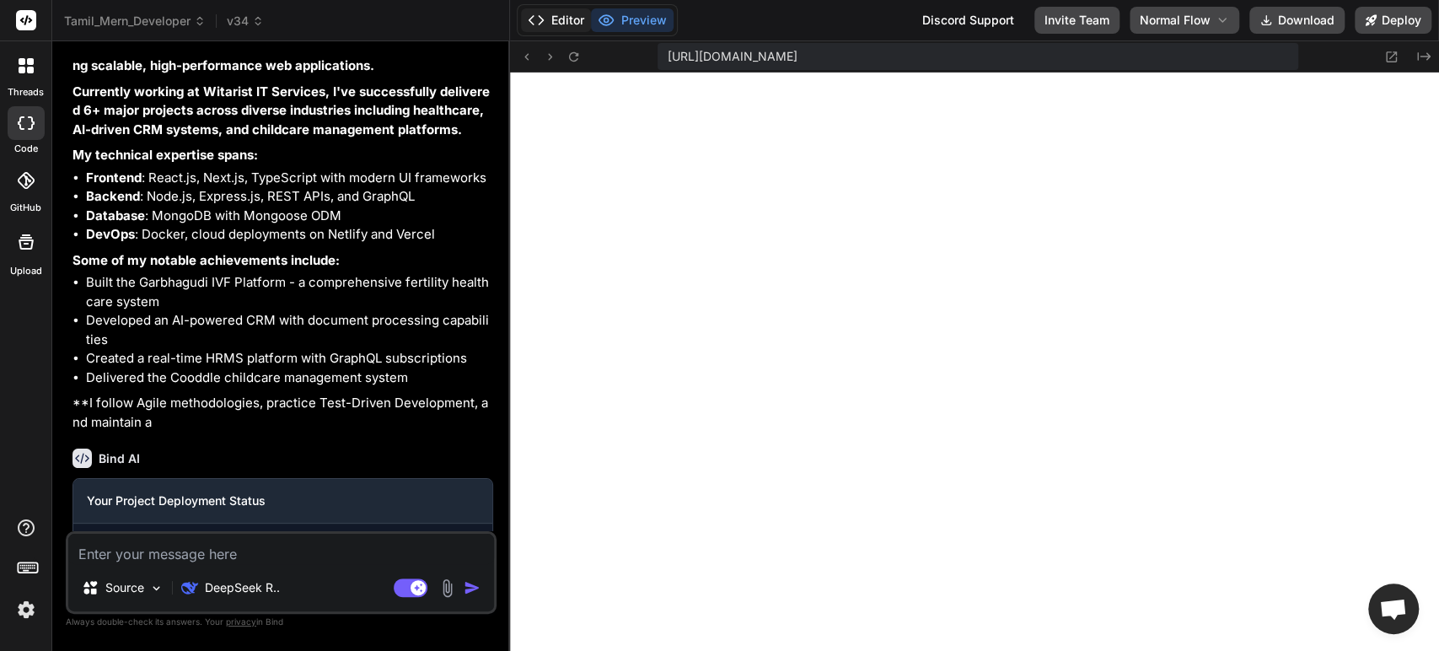
click at [567, 23] on button "Editor" at bounding box center [556, 20] width 70 height 24
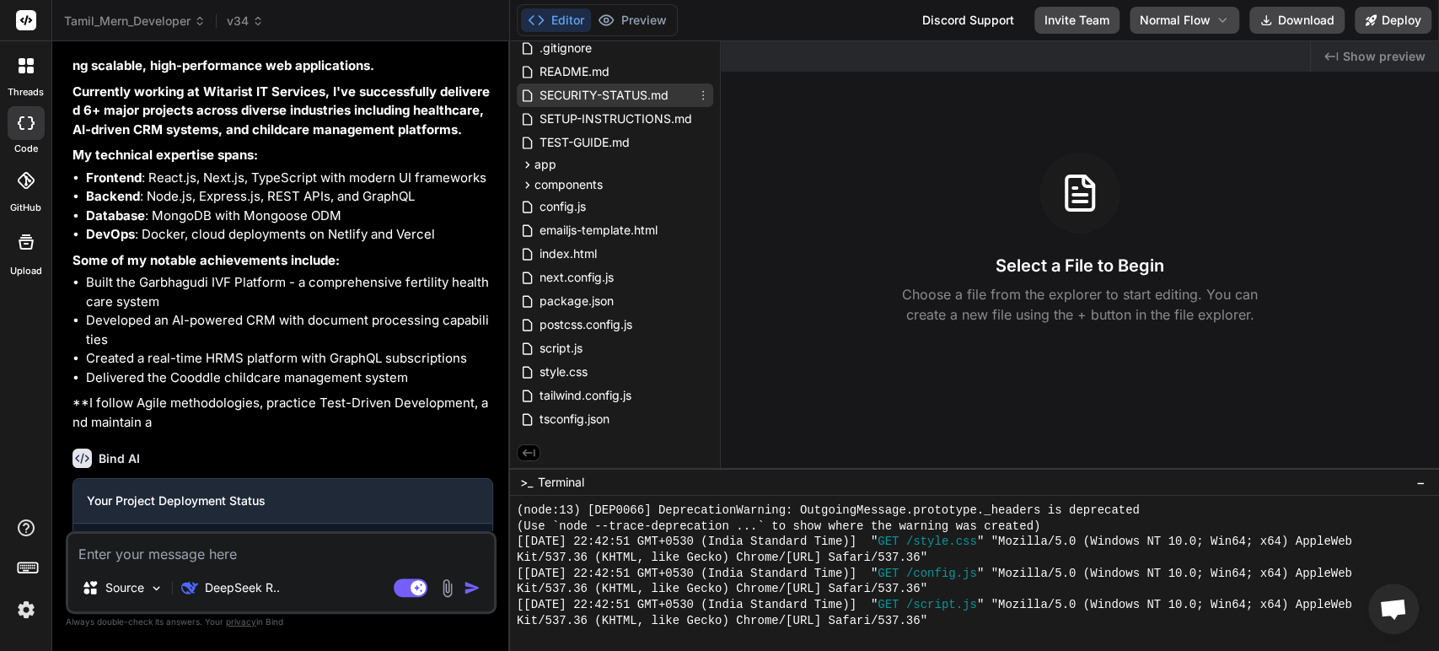
scroll to position [0, 0]
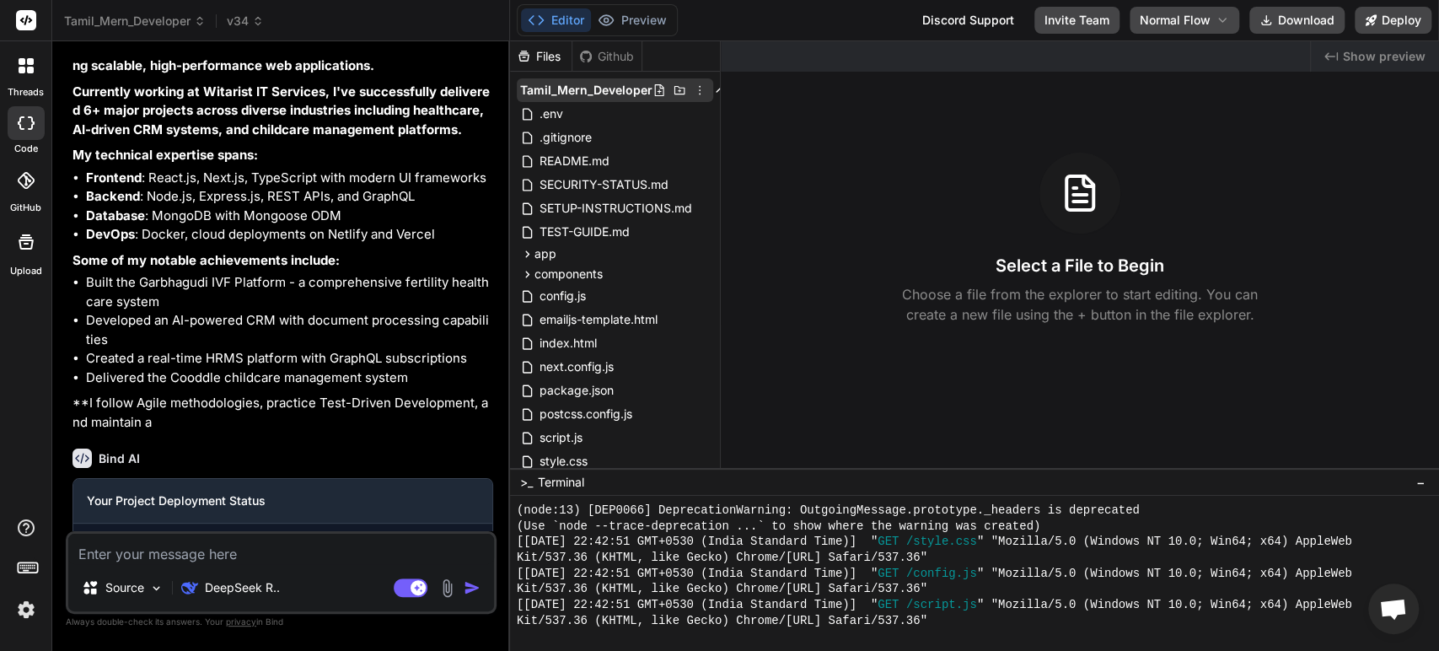
click at [695, 88] on icon at bounding box center [699, 89] width 13 height 13
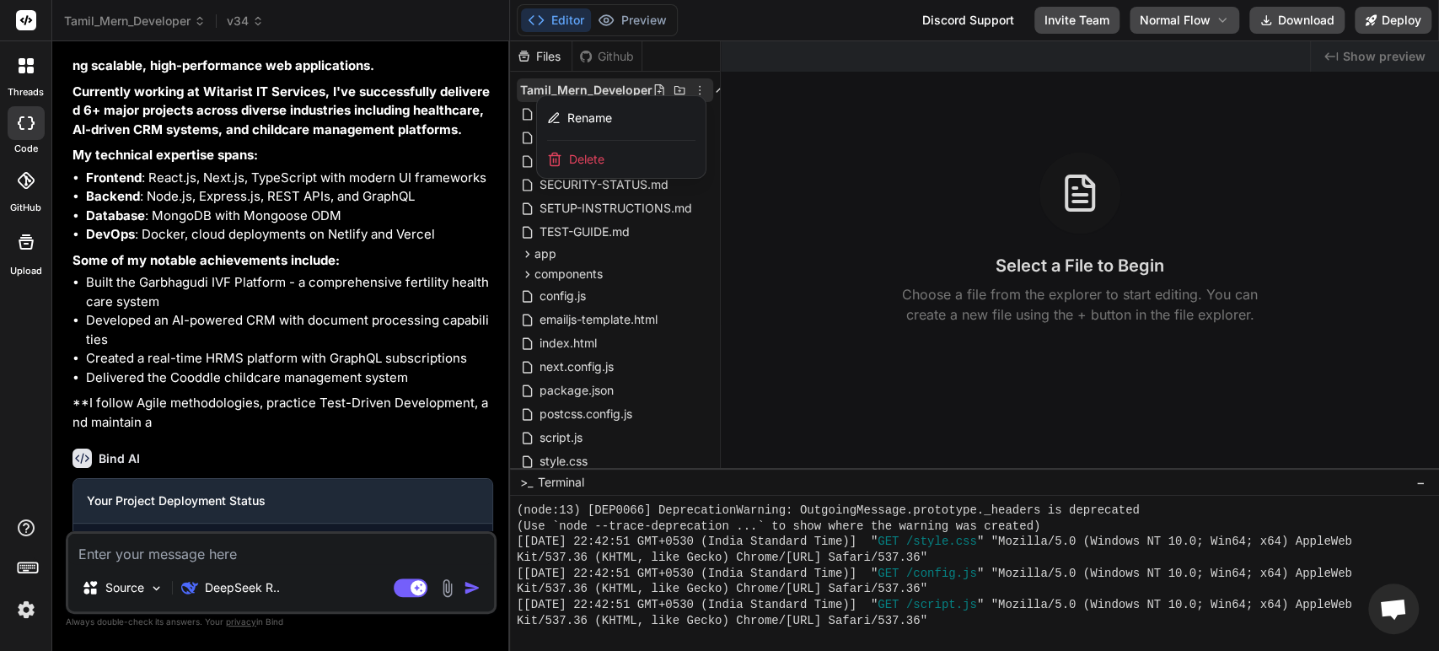
click at [792, 196] on div at bounding box center [974, 346] width 929 height 610
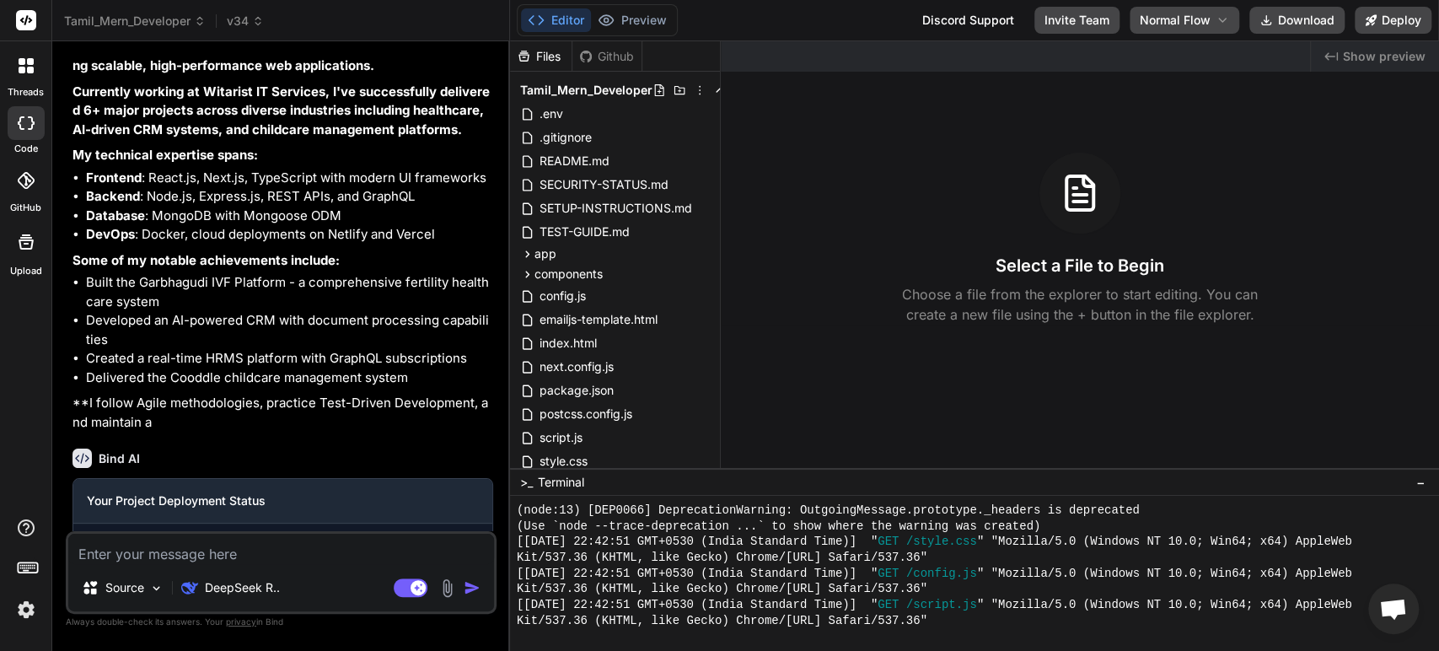
drag, startPoint x: 654, startPoint y: 89, endPoint x: 772, endPoint y: 83, distance: 117.3
click at [772, 83] on div "Created with Pixso. Show preview Select a File to Begin Choose a file from the …" at bounding box center [1080, 254] width 718 height 427
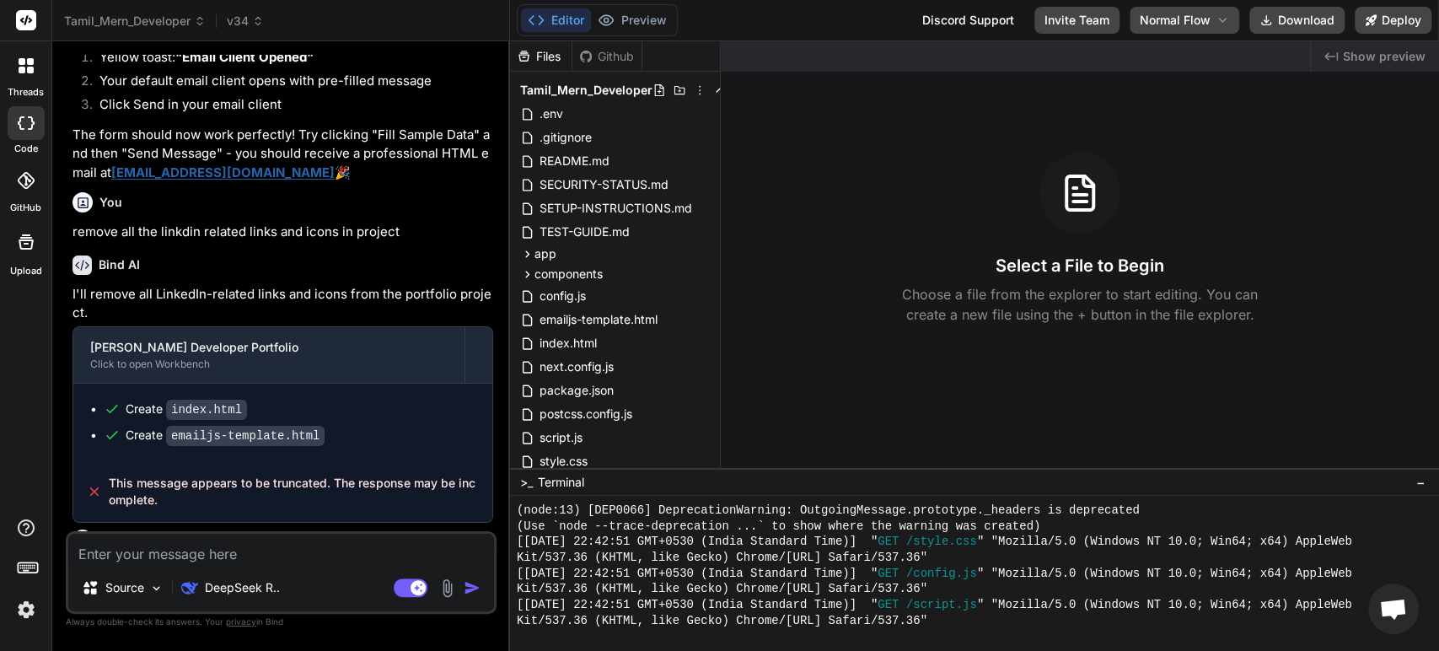
scroll to position [4499, 0]
